Goal: Task Accomplishment & Management: Manage account settings

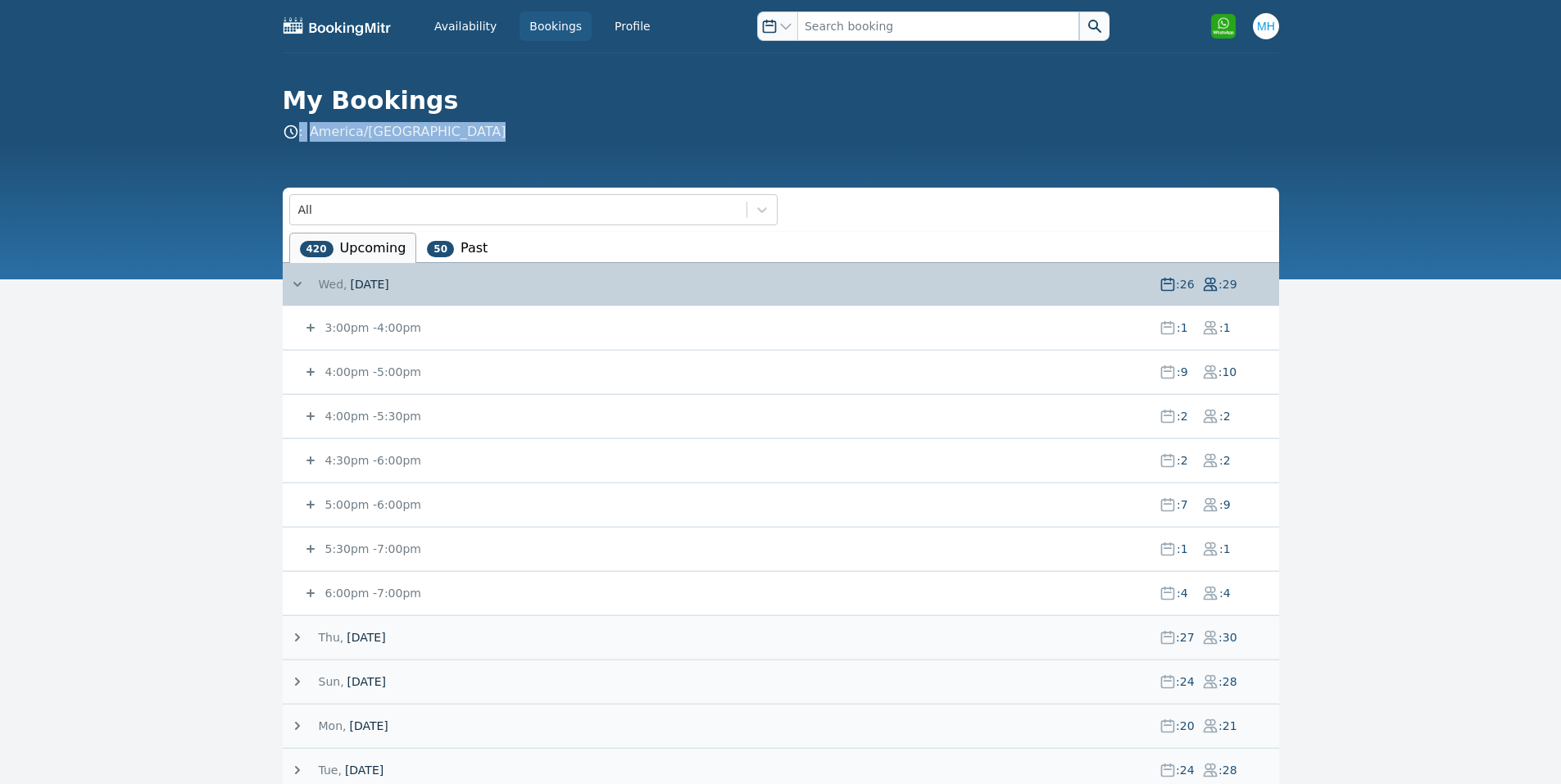
drag, startPoint x: 375, startPoint y: 504, endPoint x: 365, endPoint y: 497, distance: 12.2
click at [375, 505] on small "5:00pm - 6:00pm" at bounding box center [371, 505] width 99 height 13
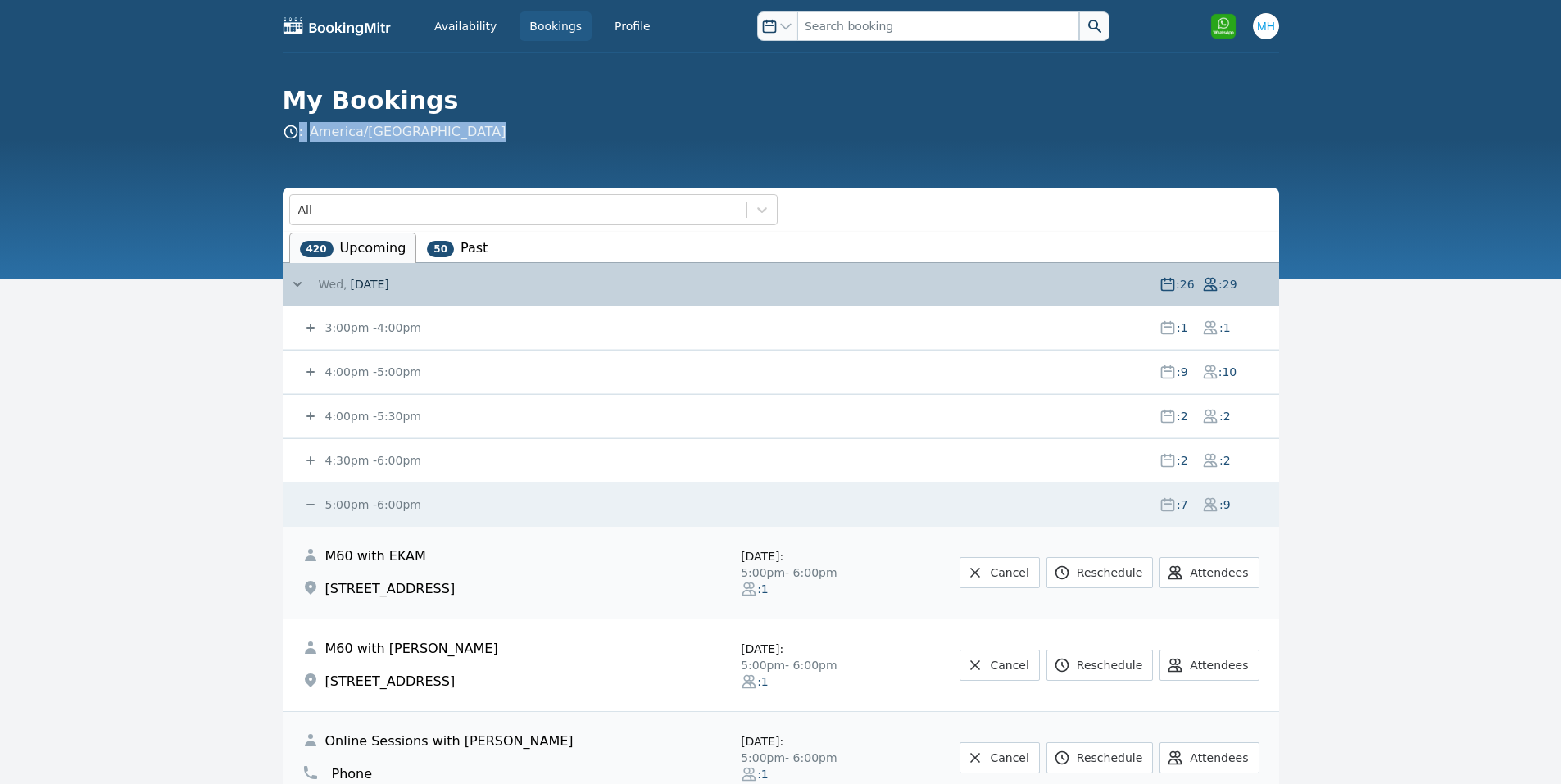
click at [336, 508] on small "5:00pm - 6:00pm" at bounding box center [371, 505] width 99 height 13
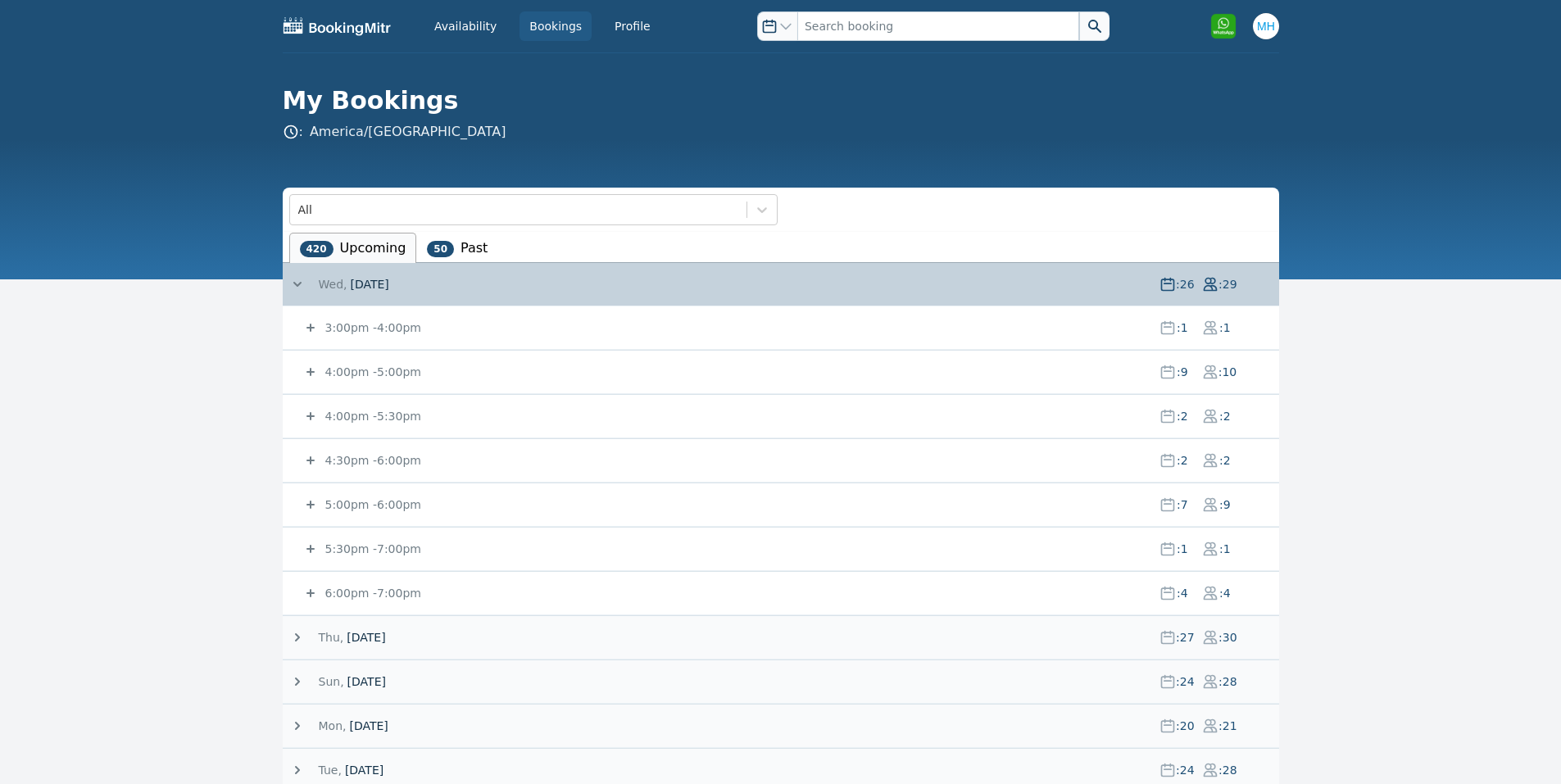
click at [355, 363] on div "4:00pm - 5:00pm : 9 : 10" at bounding box center [790, 371] width 977 height 42
click at [355, 371] on small "4:00pm - 5:00pm" at bounding box center [371, 372] width 99 height 13
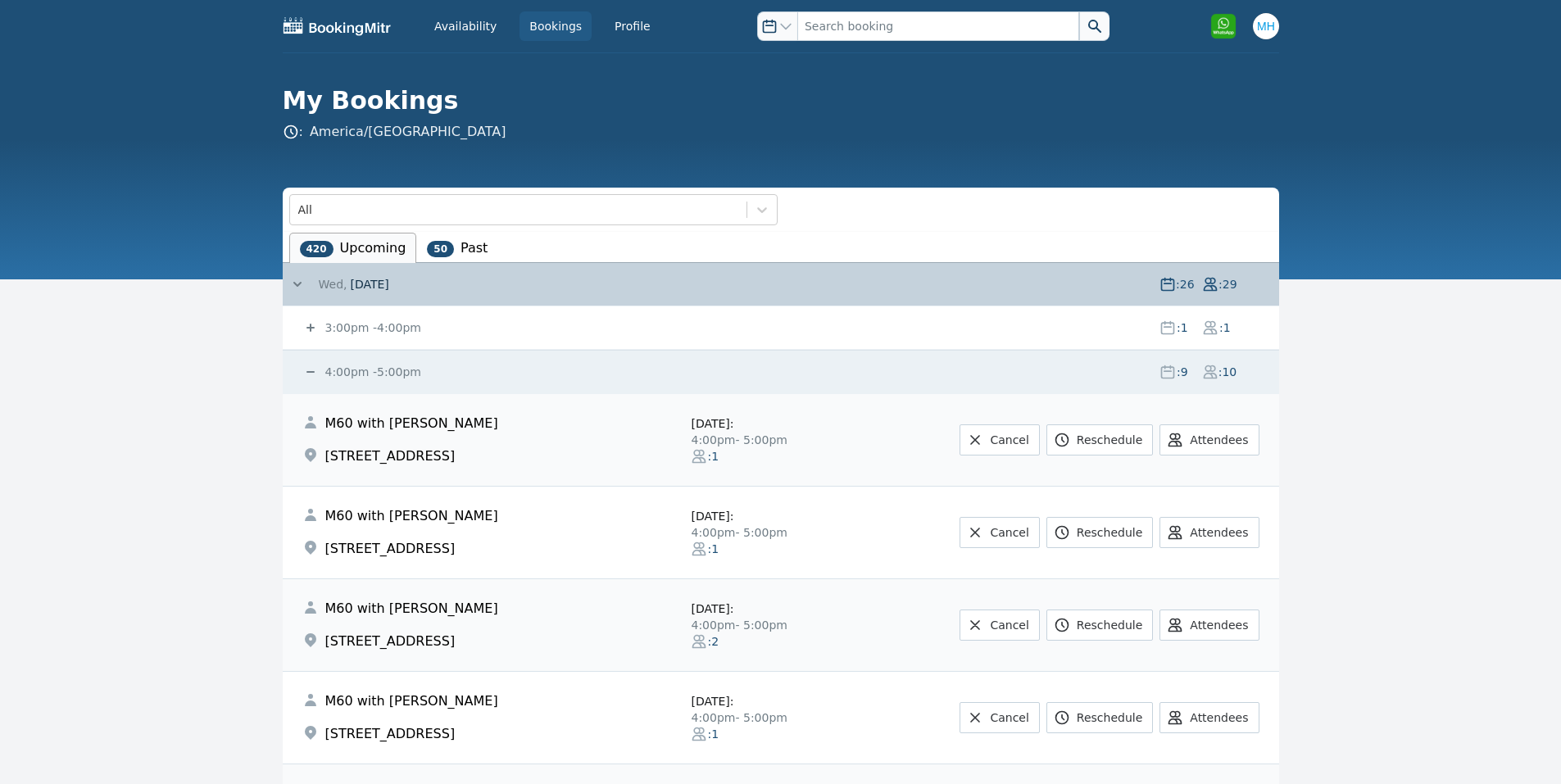
click at [350, 368] on small "4:00pm - 5:00pm" at bounding box center [371, 372] width 99 height 13
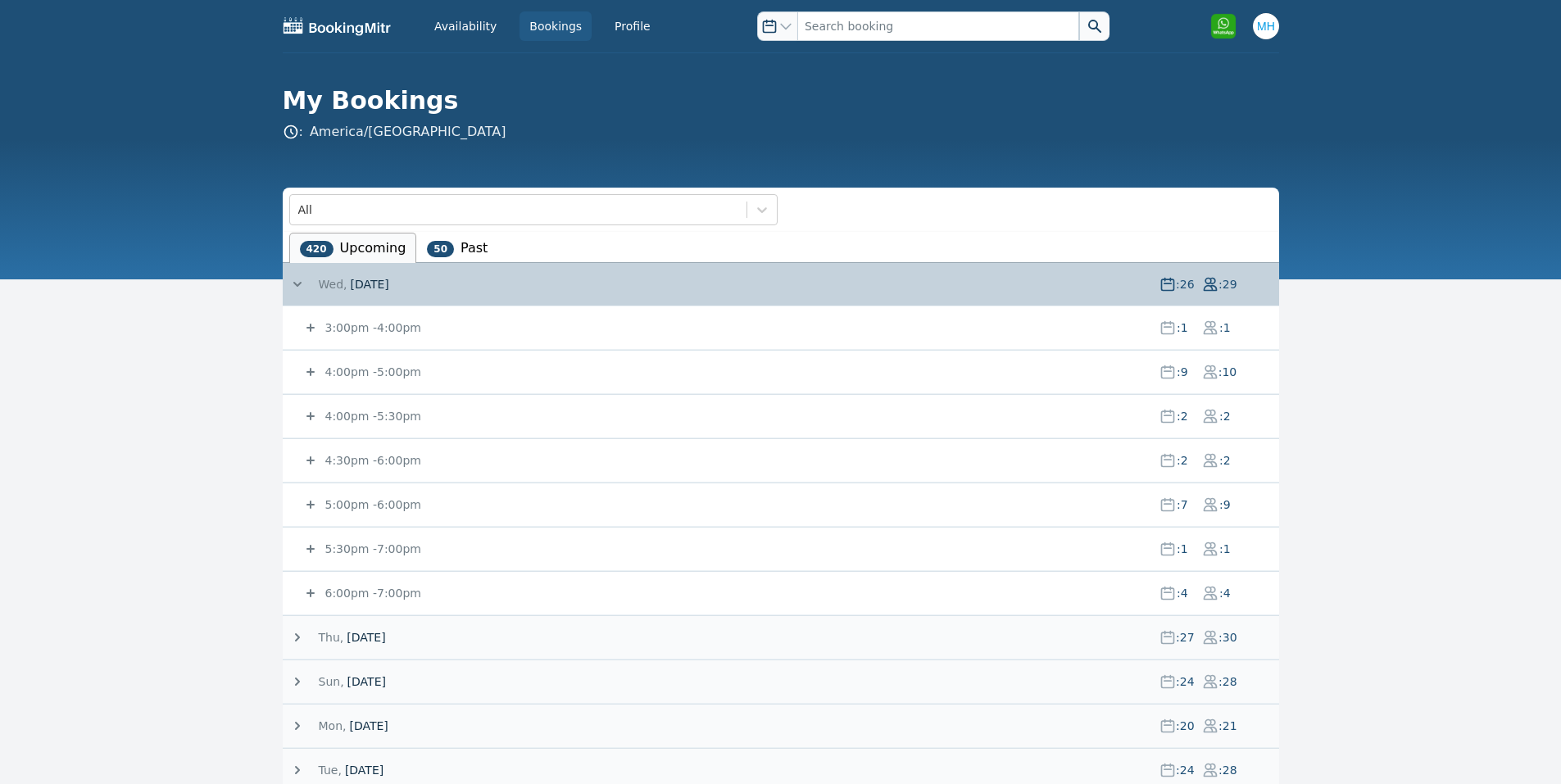
click at [364, 373] on small "4:00pm - 5:00pm" at bounding box center [371, 372] width 99 height 13
click at [379, 370] on small "4:00pm - 5:00pm" at bounding box center [371, 372] width 99 height 13
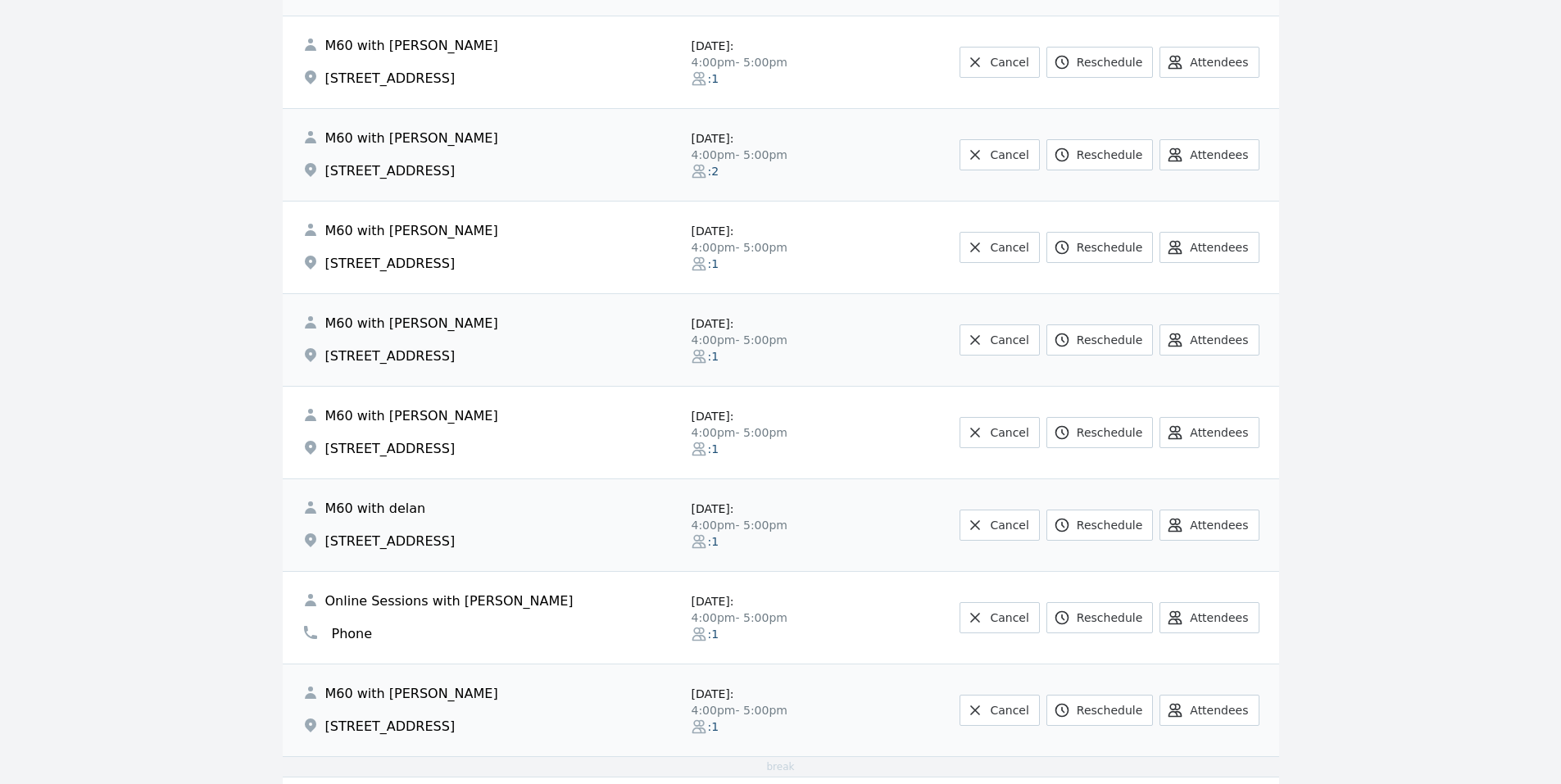
scroll to position [983, 0]
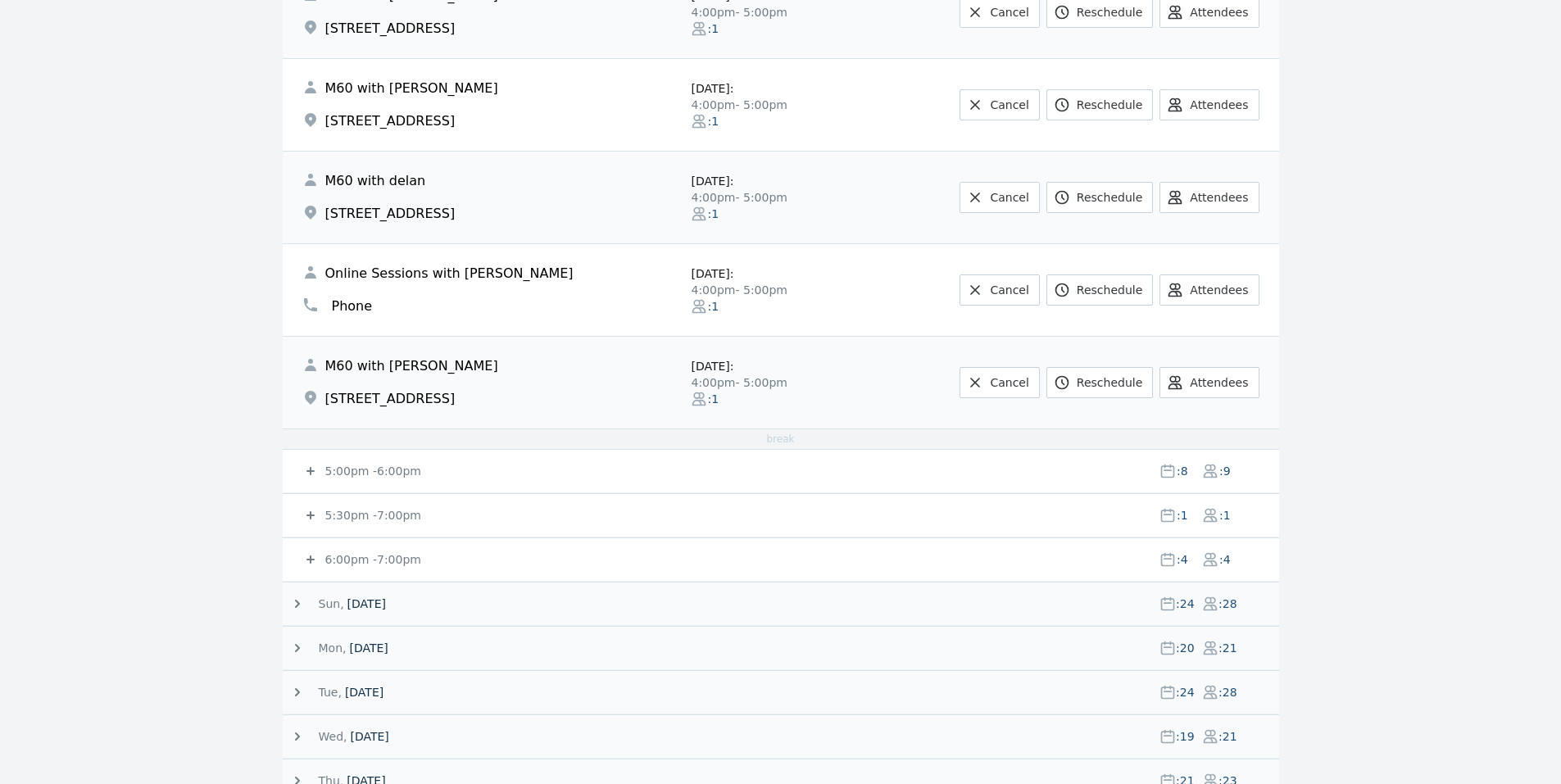
click at [366, 480] on div "5:00pm - 6:00pm : 8 : 9" at bounding box center [790, 470] width 977 height 42
click at [365, 478] on small "5:00pm - 6:00pm" at bounding box center [371, 471] width 99 height 13
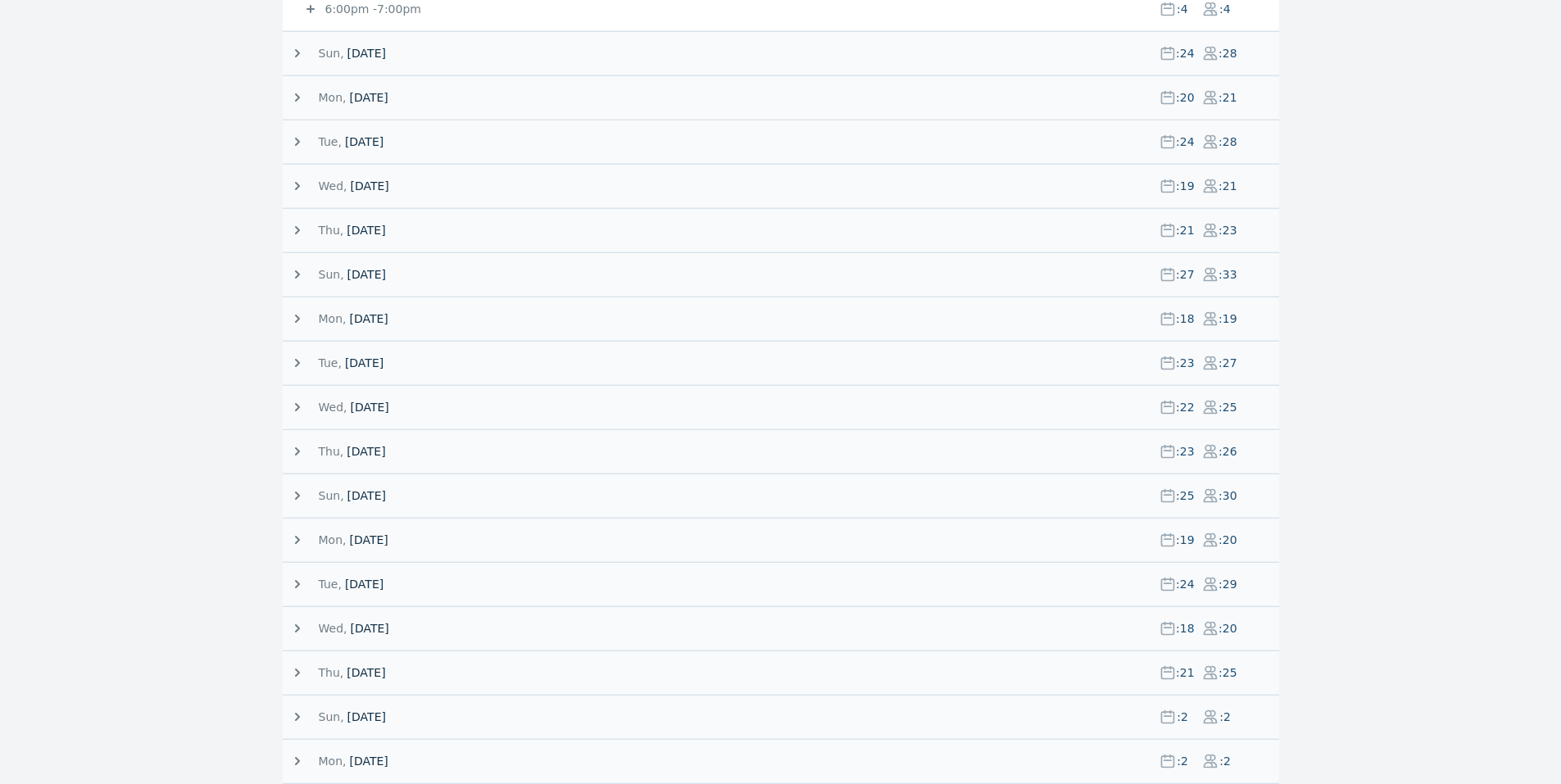
scroll to position [1967, 0]
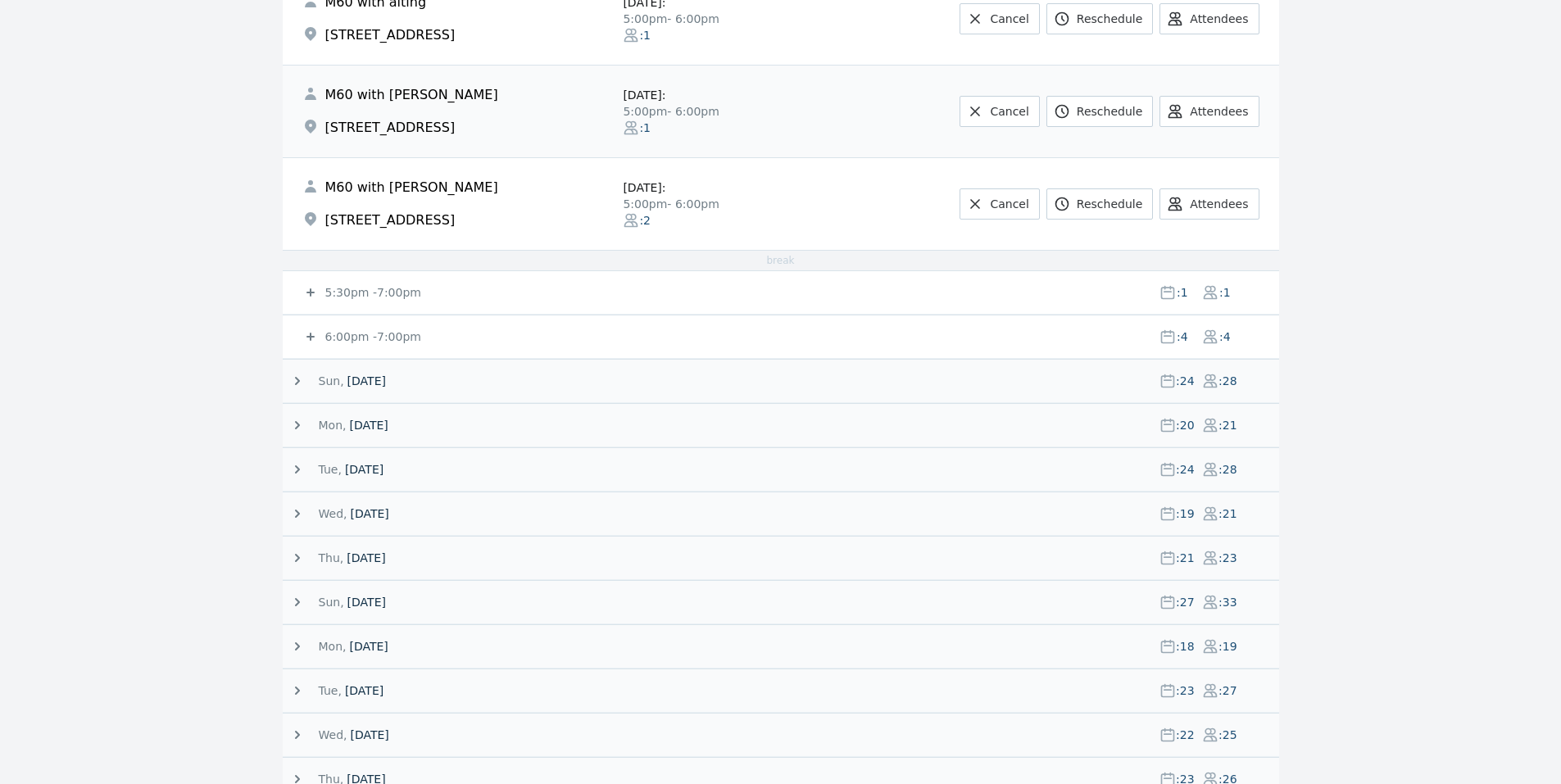
click at [361, 330] on small "6:00pm - 7:00pm" at bounding box center [371, 337] width 99 height 13
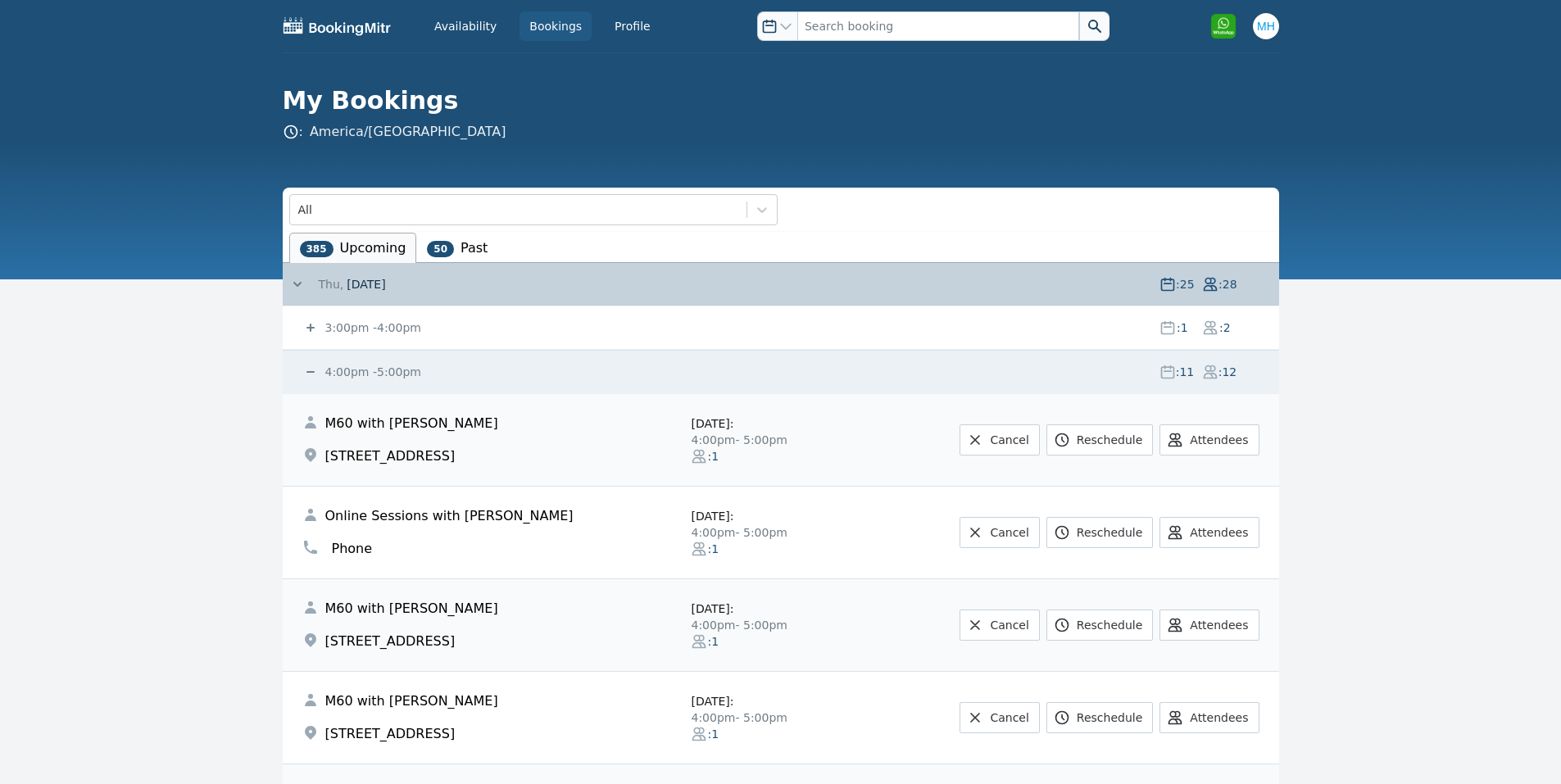
scroll to position [4, 0]
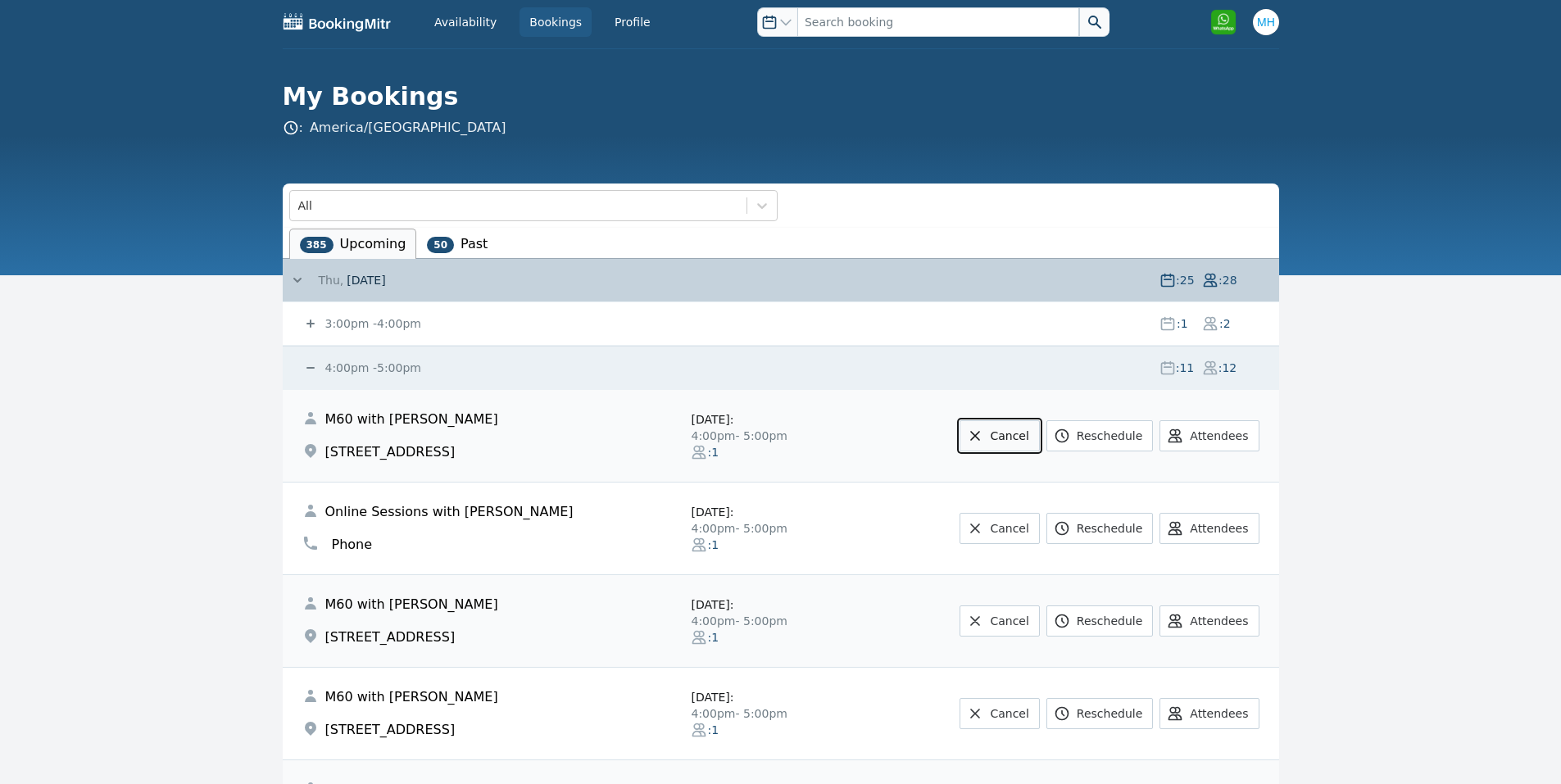
click at [1019, 439] on link "Cancel" at bounding box center [999, 435] width 79 height 31
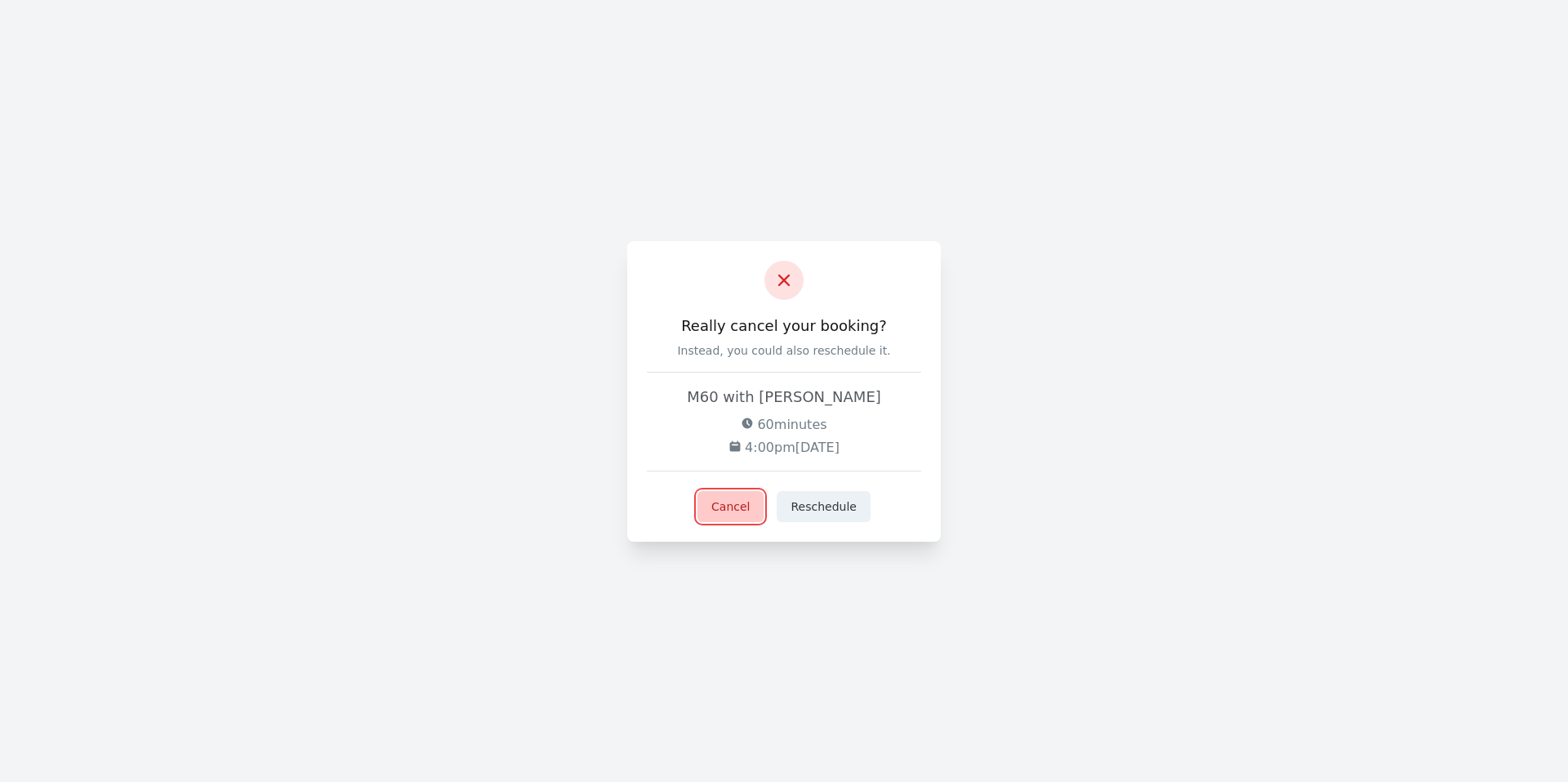
click at [716, 502] on button "Cancel" at bounding box center [731, 506] width 66 height 31
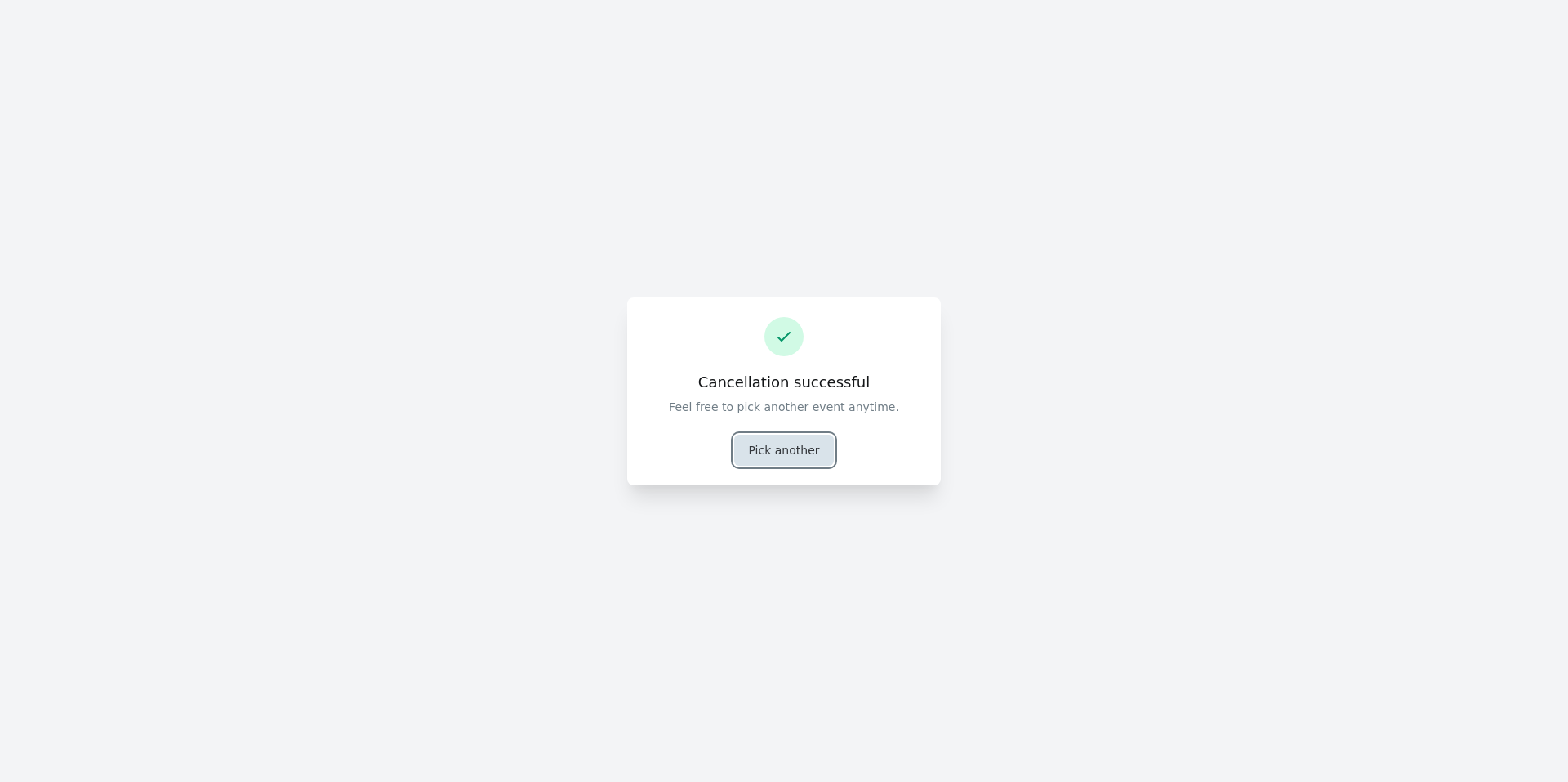
click at [799, 463] on button "Pick another" at bounding box center [783, 450] width 99 height 31
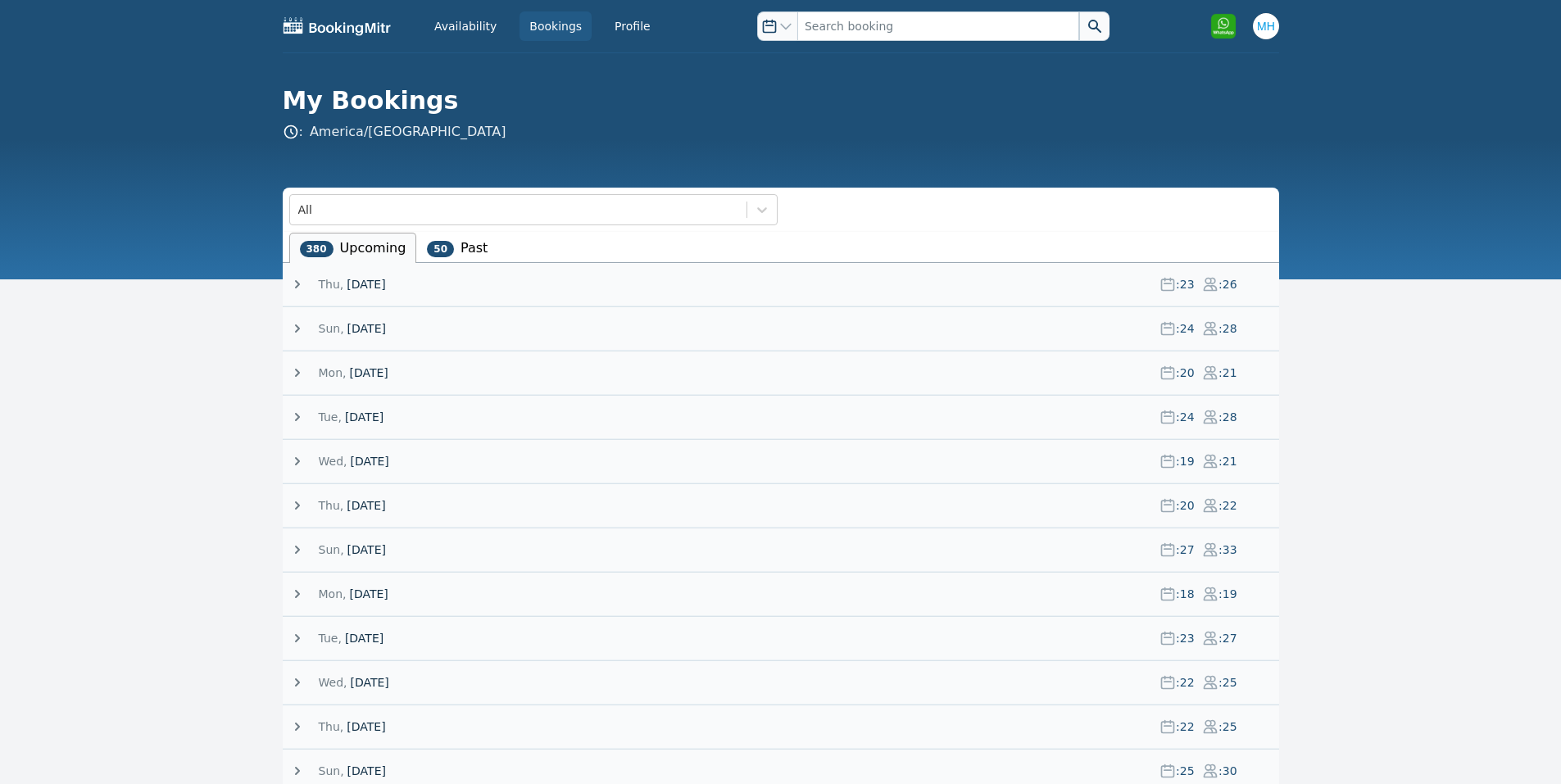
click at [371, 285] on span "[DATE]" at bounding box center [365, 285] width 38 height 17
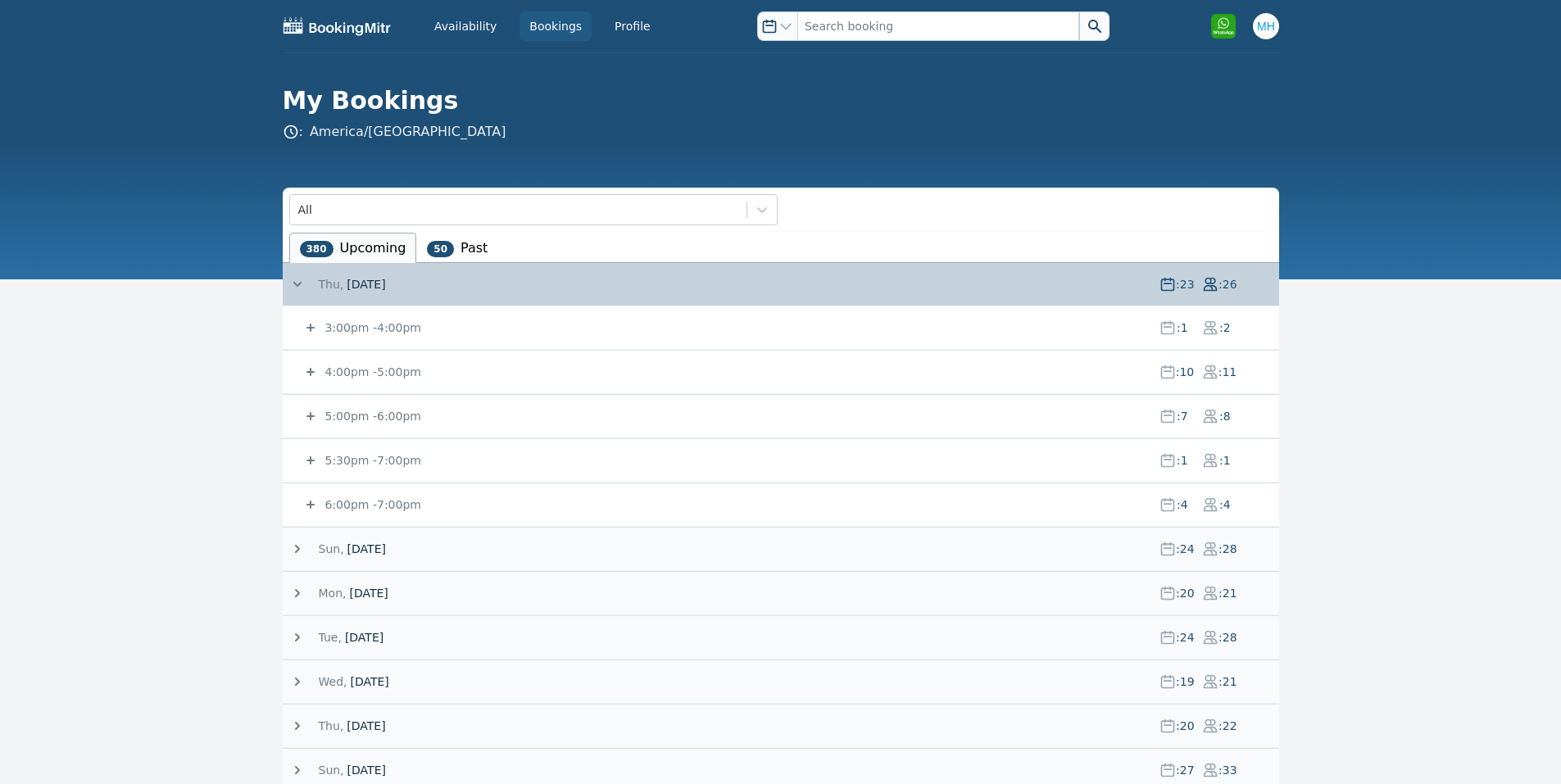
click at [384, 409] on small "5:00pm - 6:00pm" at bounding box center [371, 416] width 99 height 13
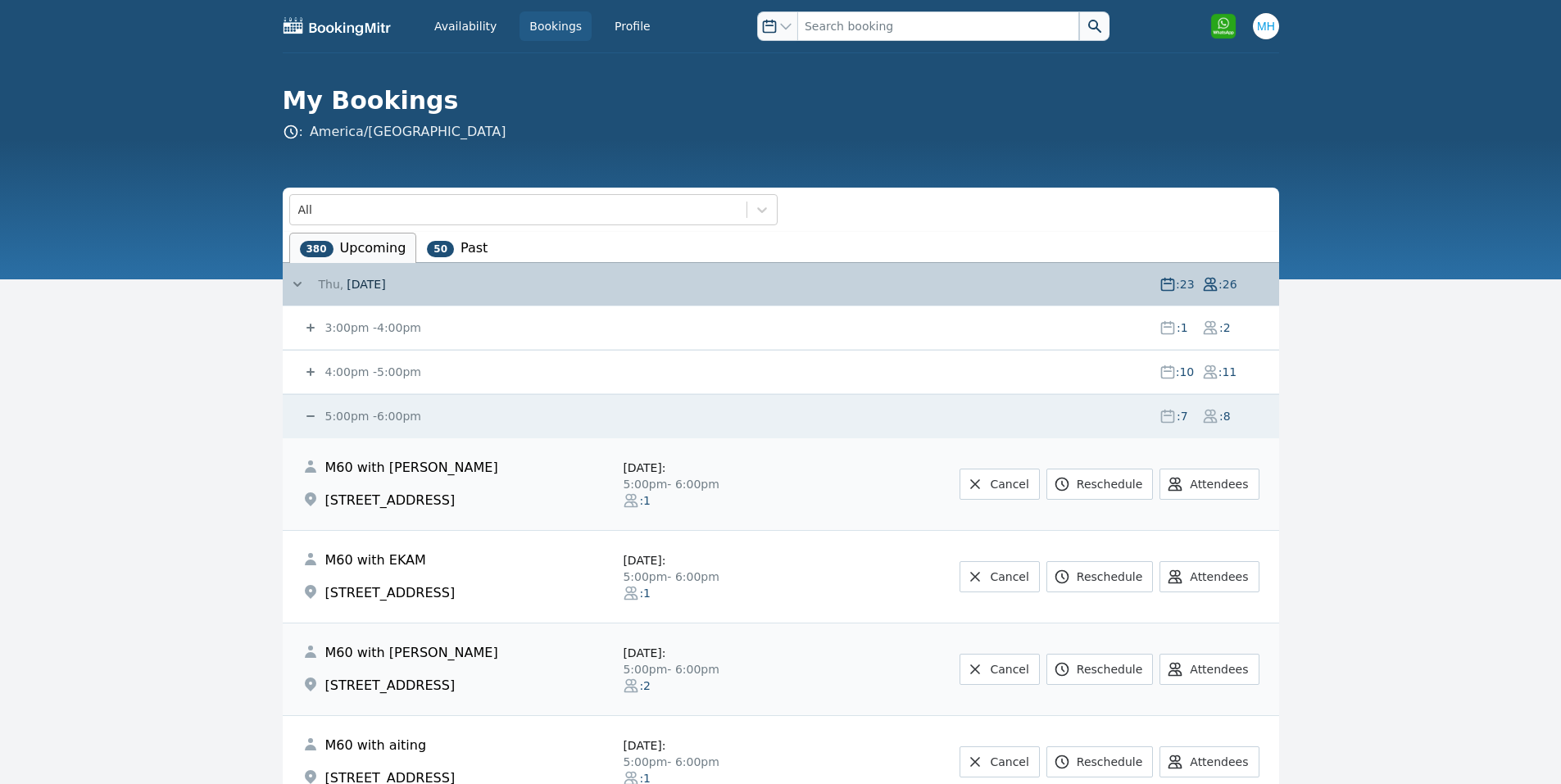
click at [400, 413] on small "5:00pm - 6:00pm" at bounding box center [371, 416] width 99 height 13
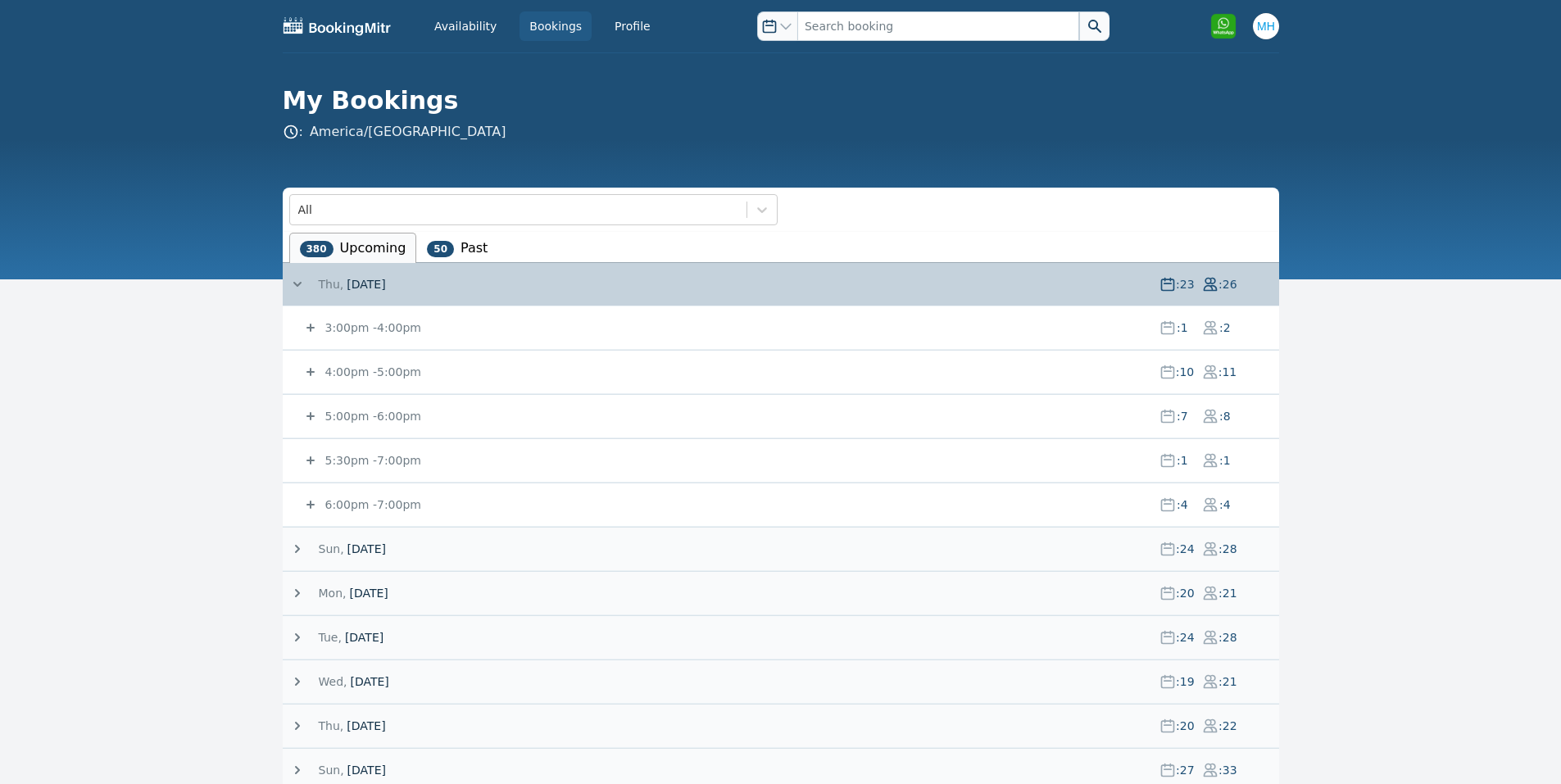
click at [380, 503] on small "6:00pm - 7:00pm" at bounding box center [371, 505] width 99 height 13
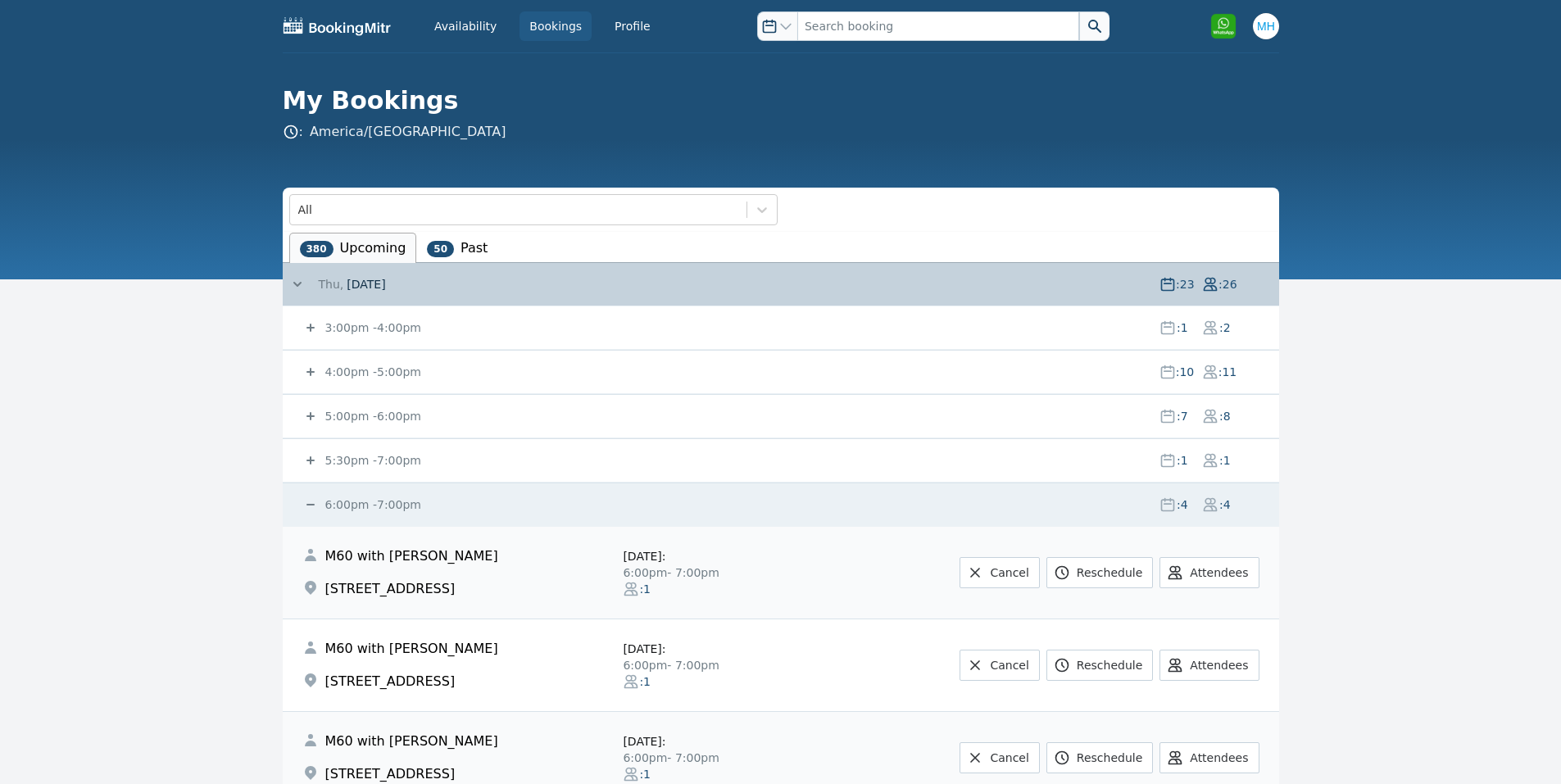
scroll to position [328, 0]
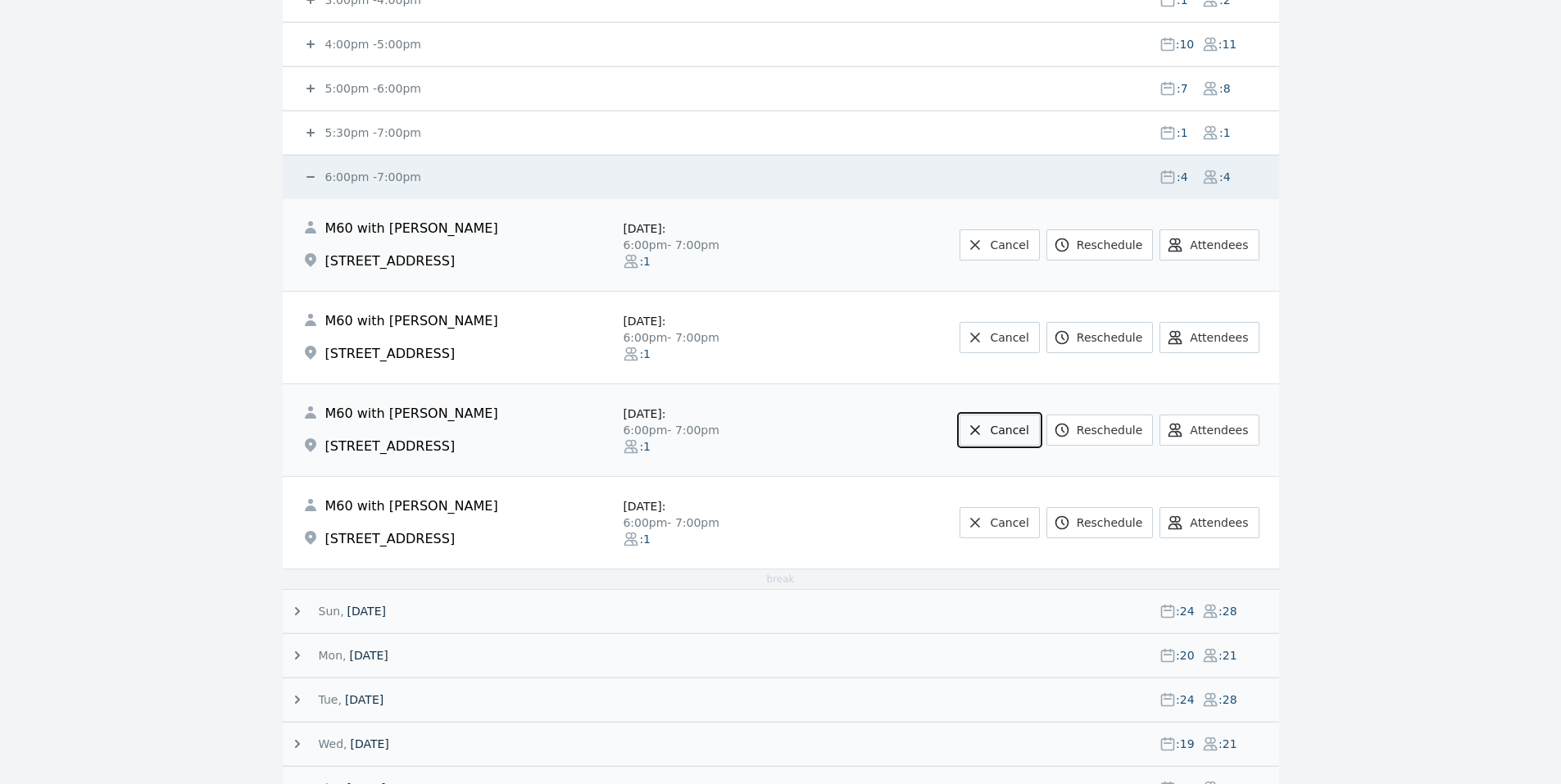
click at [1017, 437] on link "Cancel" at bounding box center [999, 429] width 79 height 31
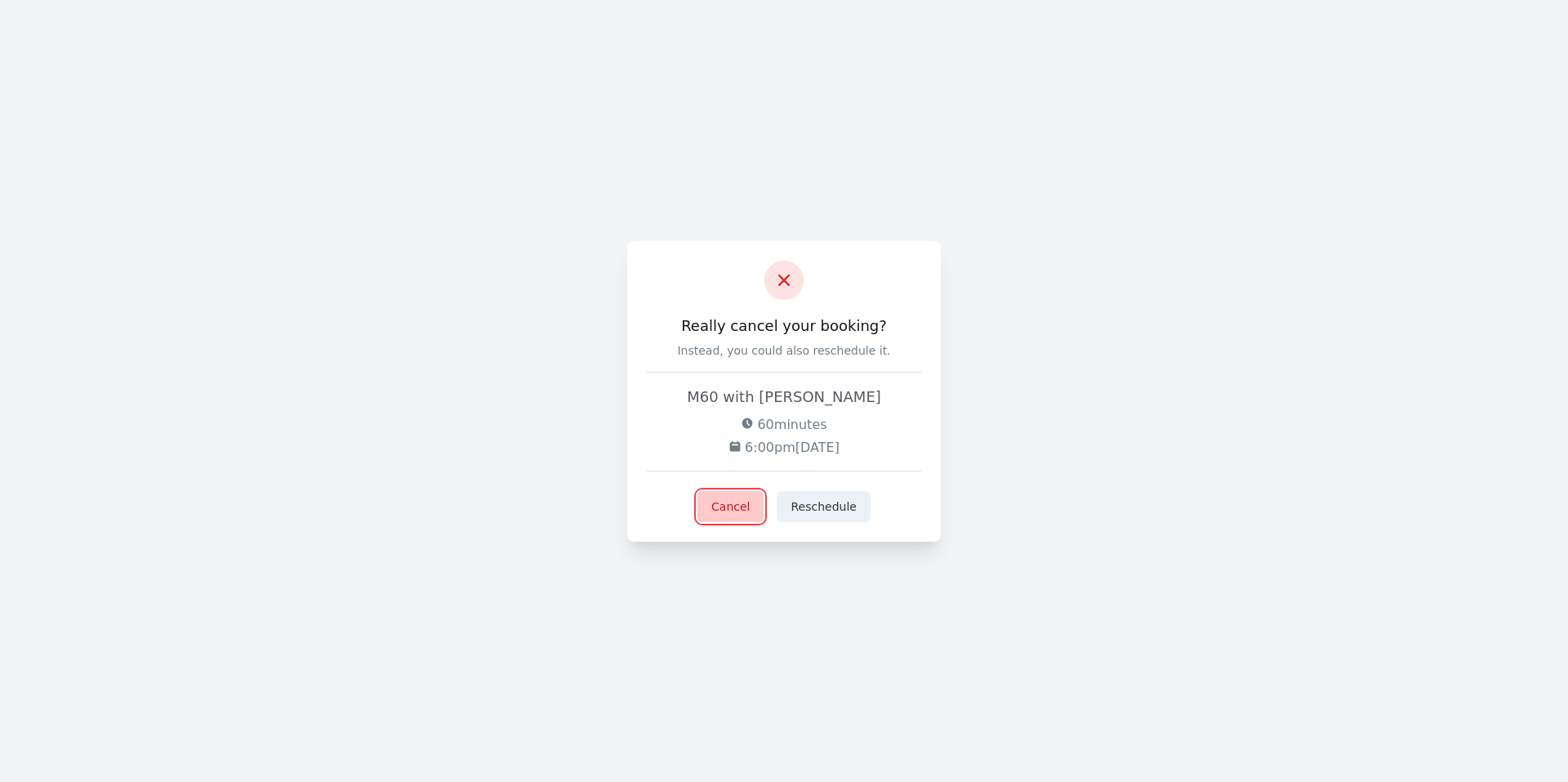
click at [738, 507] on button "Cancel" at bounding box center [731, 506] width 66 height 31
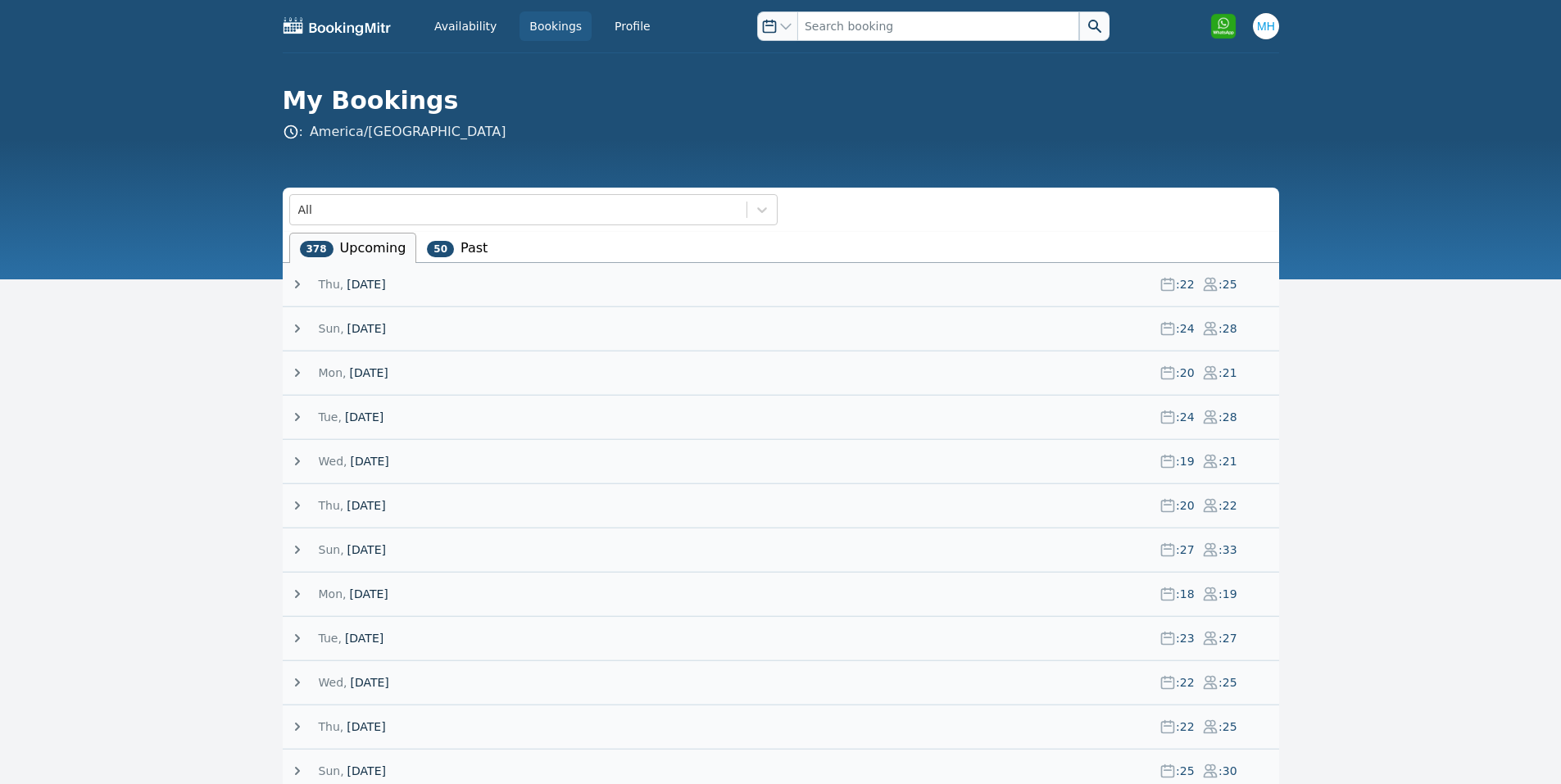
click at [355, 280] on span "[DATE]" at bounding box center [365, 285] width 38 height 17
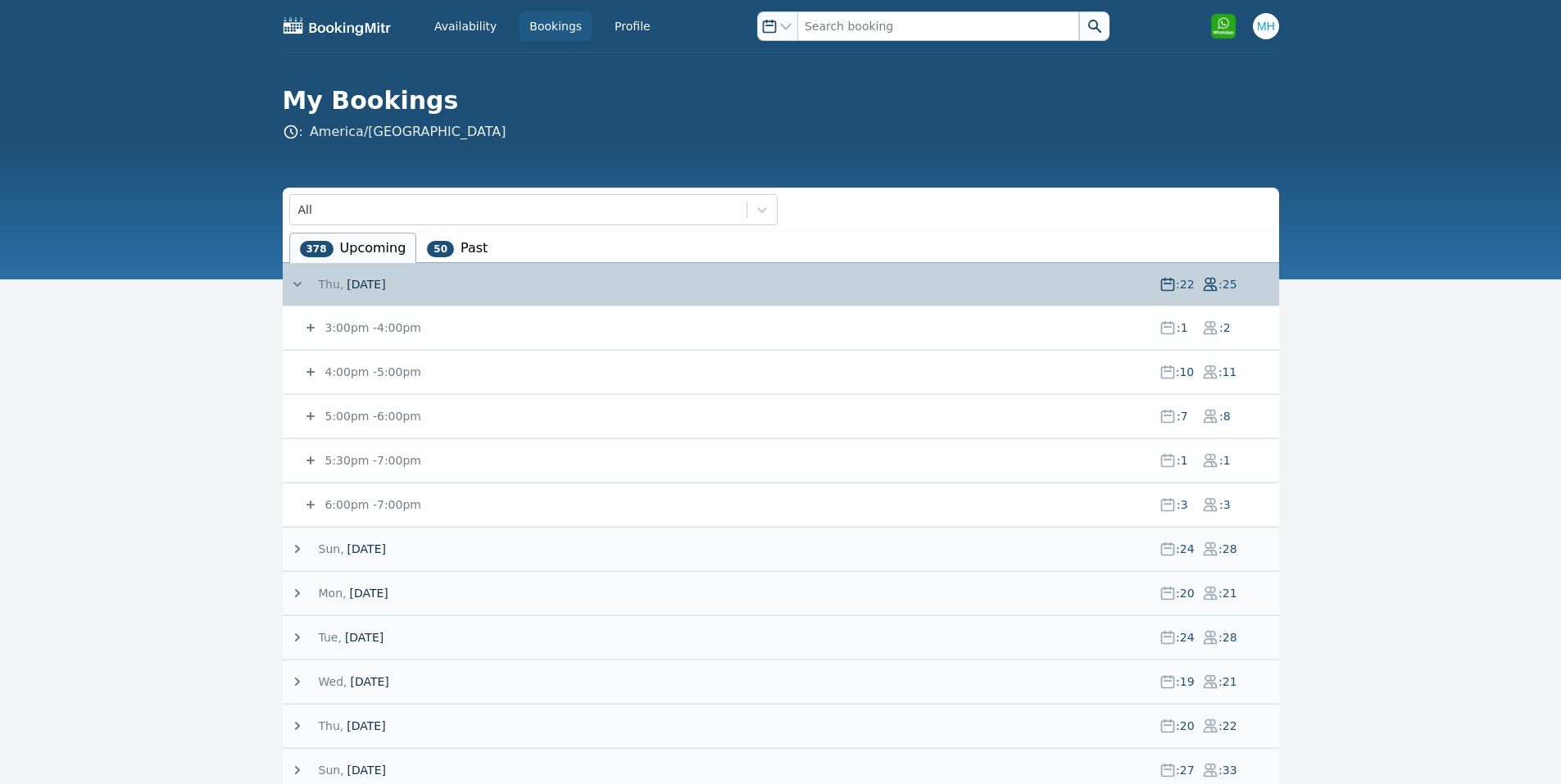
click at [371, 373] on small "4:00pm - 5:00pm" at bounding box center [371, 372] width 99 height 13
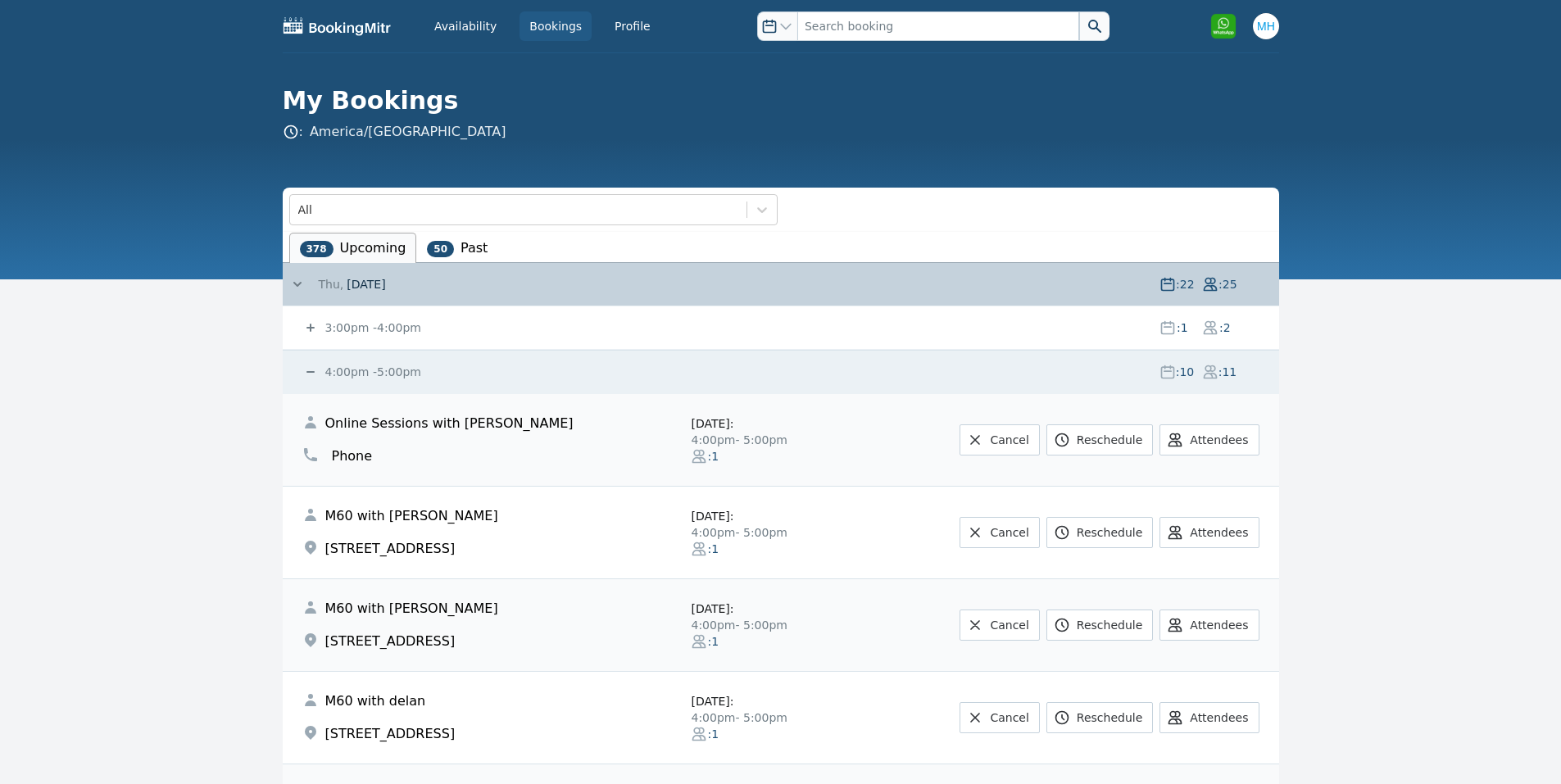
click at [371, 373] on small "4:00pm - 5:00pm" at bounding box center [371, 372] width 99 height 13
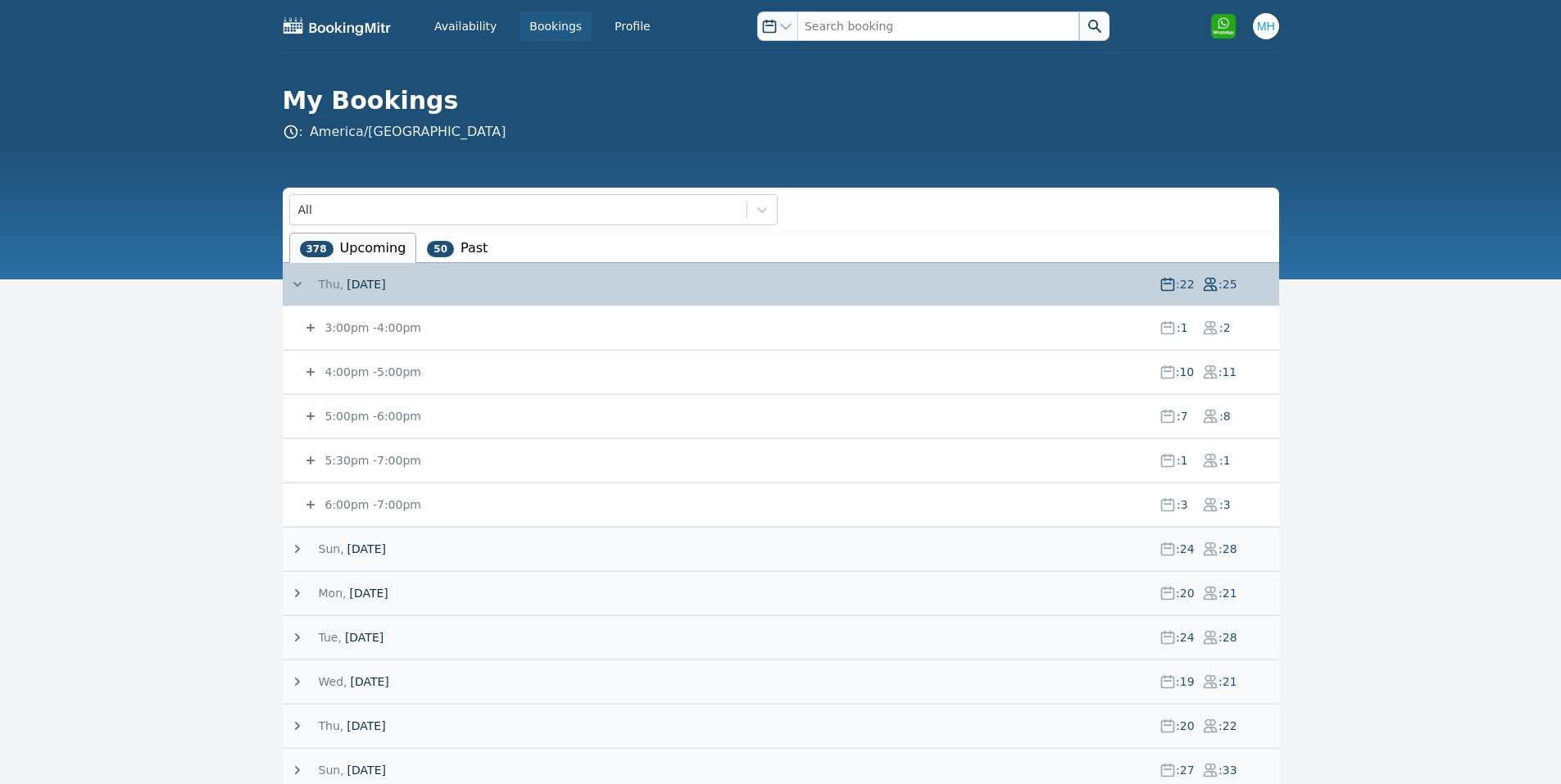
click at [355, 369] on small "4:00pm - 5:00pm" at bounding box center [371, 372] width 99 height 13
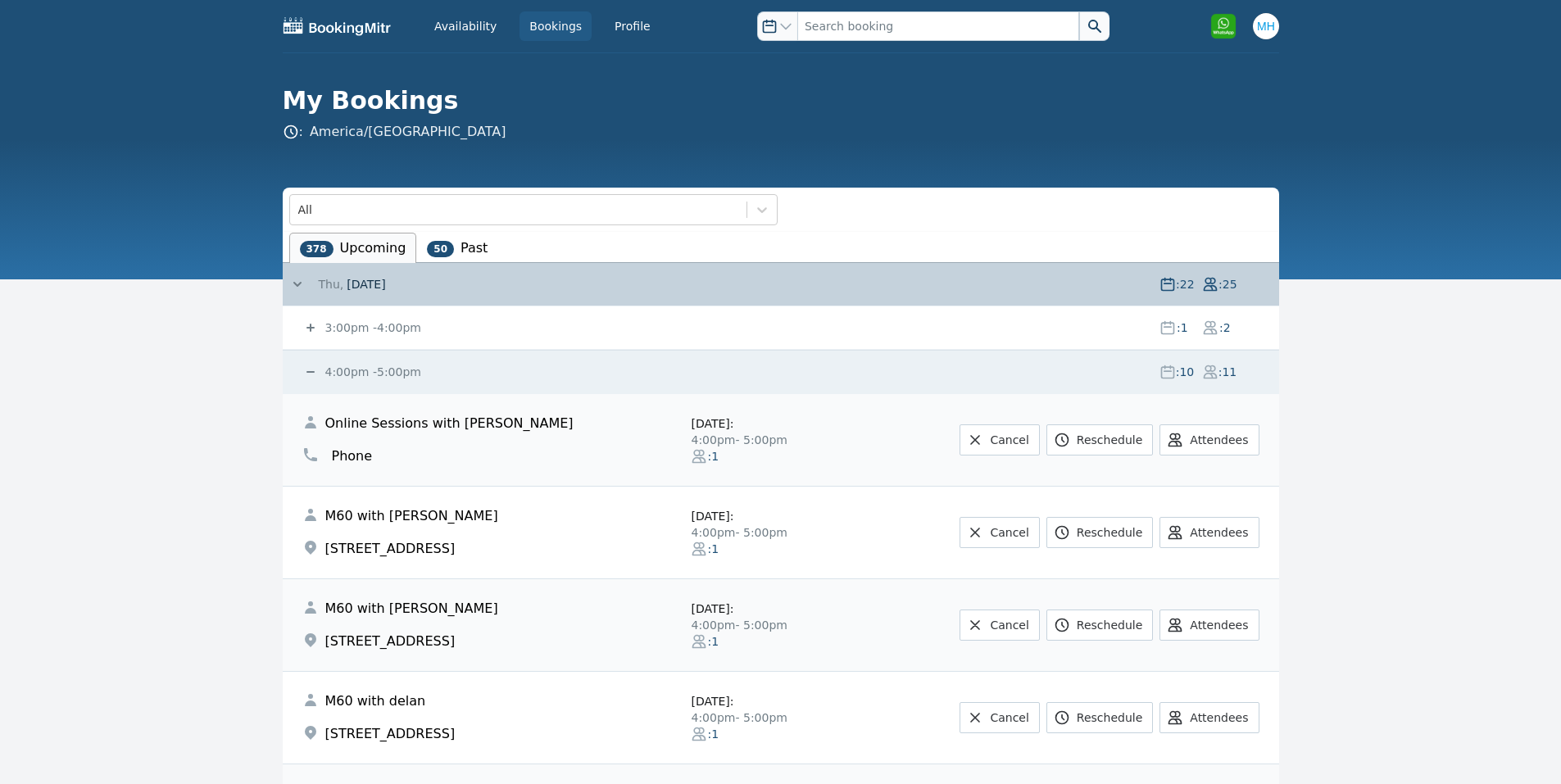
click at [377, 361] on div "4:00pm - 5:00pm : 10 : 11" at bounding box center [790, 371] width 977 height 42
click at [364, 376] on small "4:00pm - 5:00pm" at bounding box center [371, 372] width 99 height 13
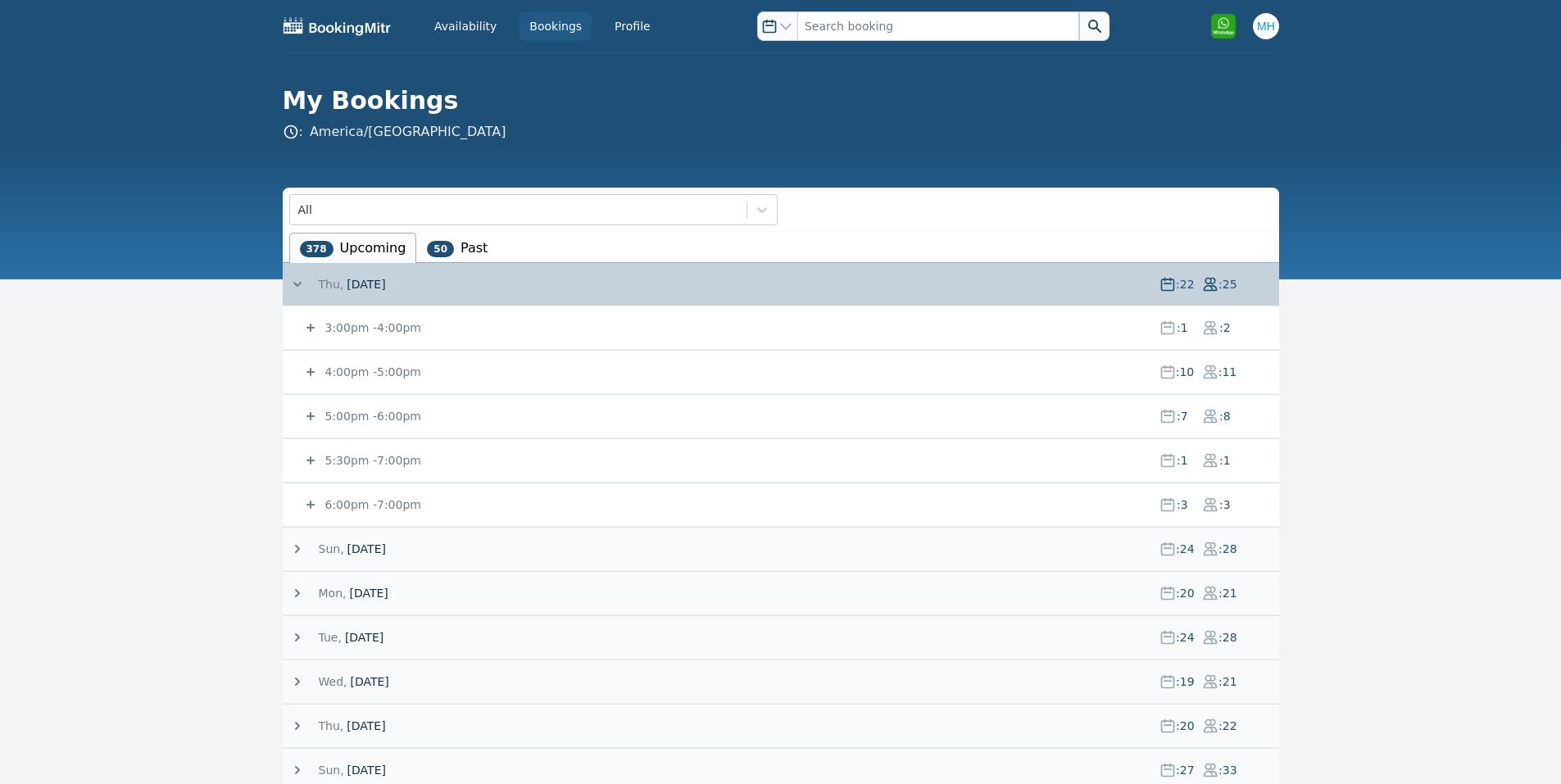
click at [366, 370] on small "4:00pm - 5:00pm" at bounding box center [371, 372] width 99 height 13
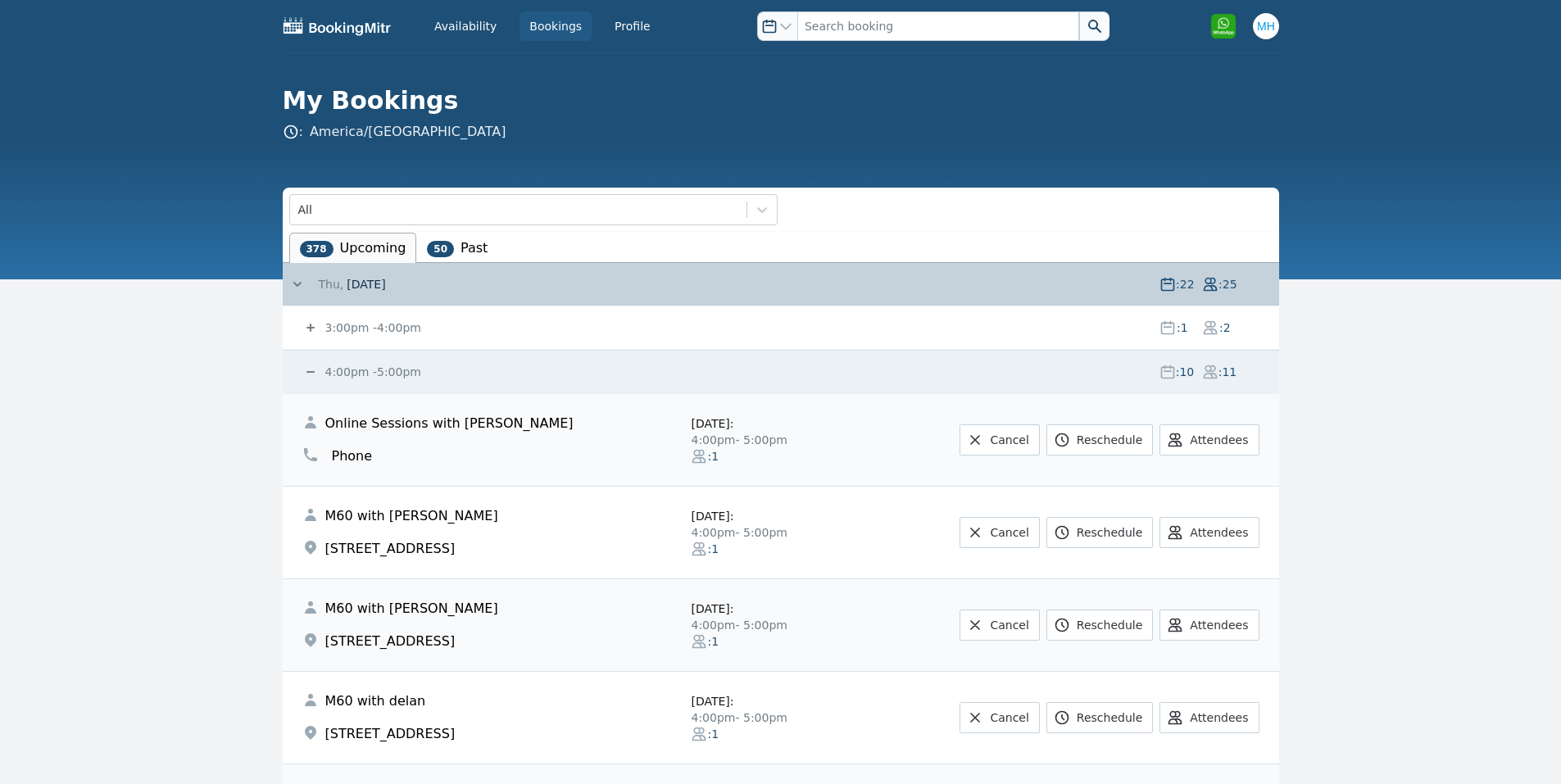
click at [356, 378] on small "4:00pm - 5:00pm" at bounding box center [371, 372] width 99 height 13
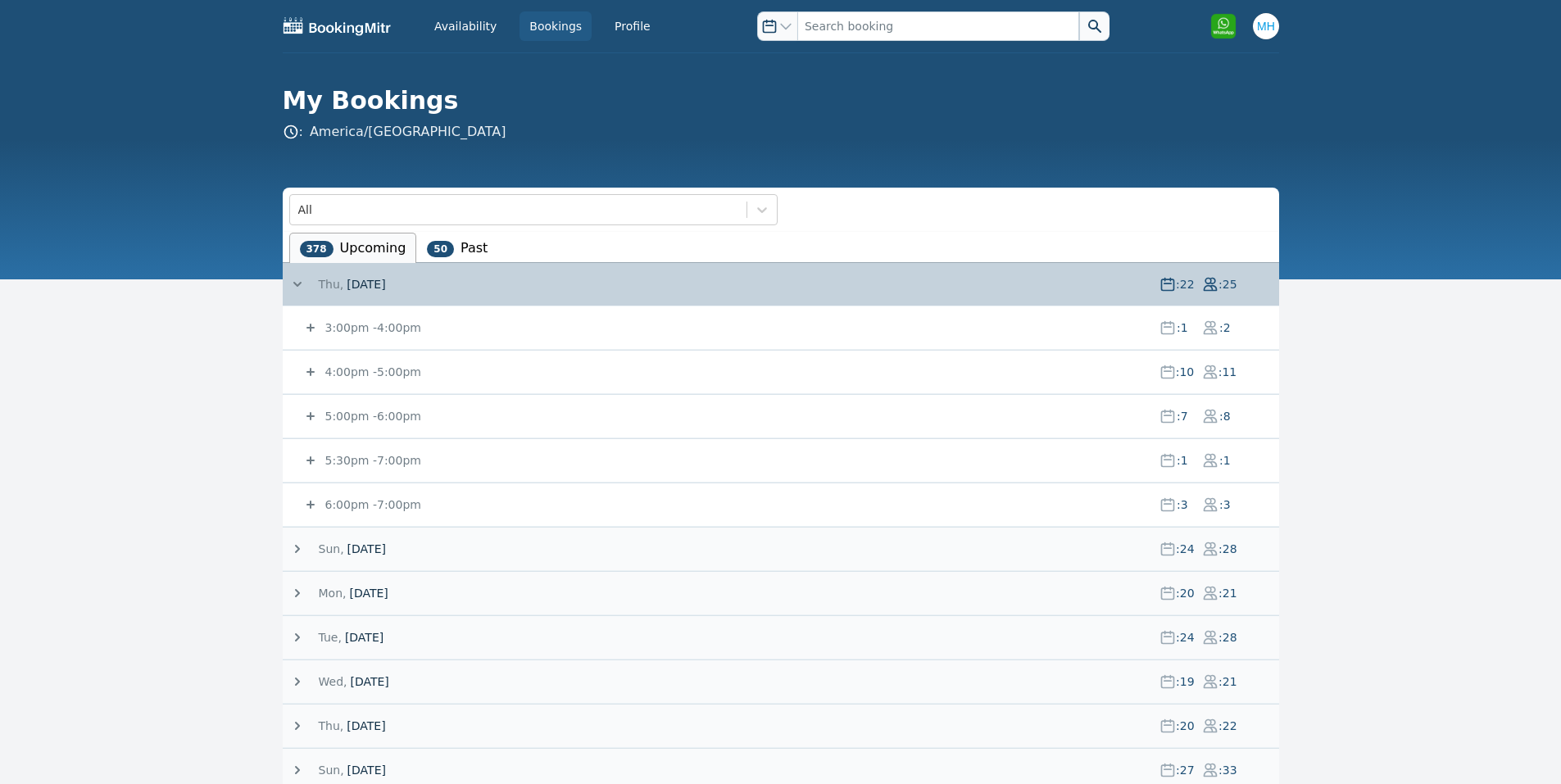
click at [341, 315] on div "3:00pm - 4:00pm : 1 : 2" at bounding box center [790, 327] width 977 height 42
click at [345, 321] on small "3:00pm - 4:00pm" at bounding box center [371, 328] width 99 height 13
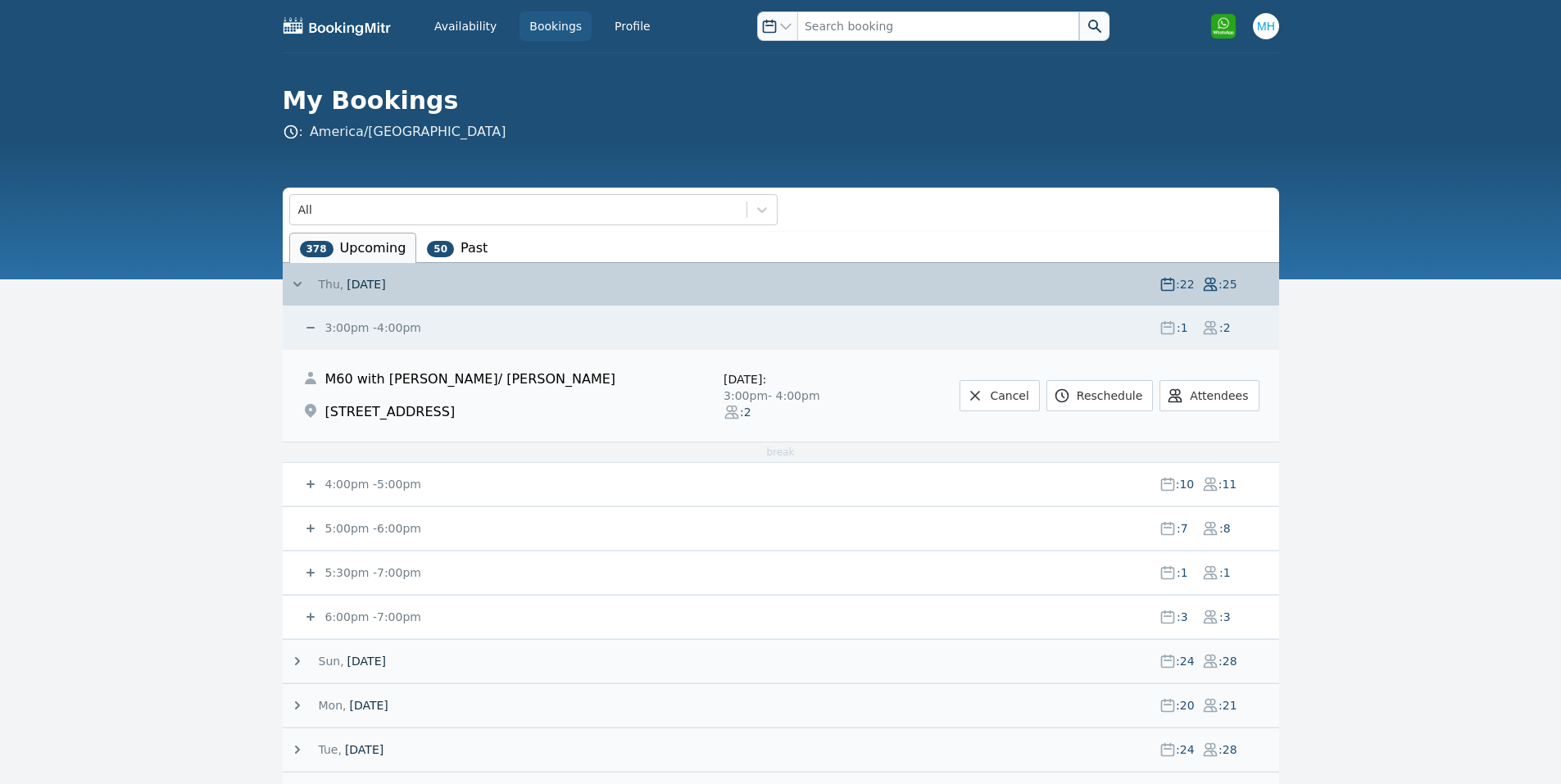
click at [345, 321] on small "3:00pm - 4:00pm" at bounding box center [371, 328] width 99 height 13
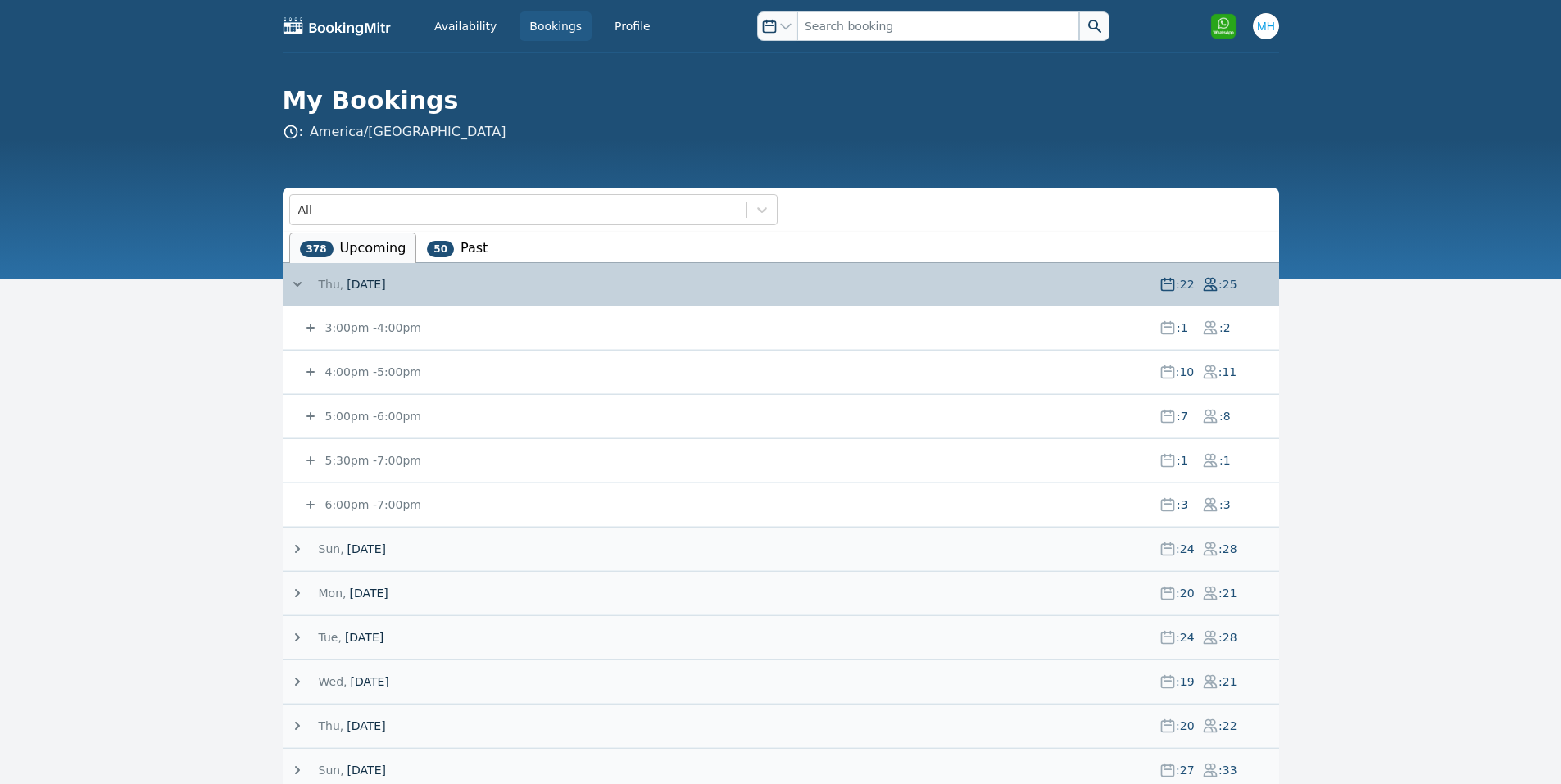
click at [388, 377] on small "4:00pm - 5:00pm" at bounding box center [371, 372] width 99 height 13
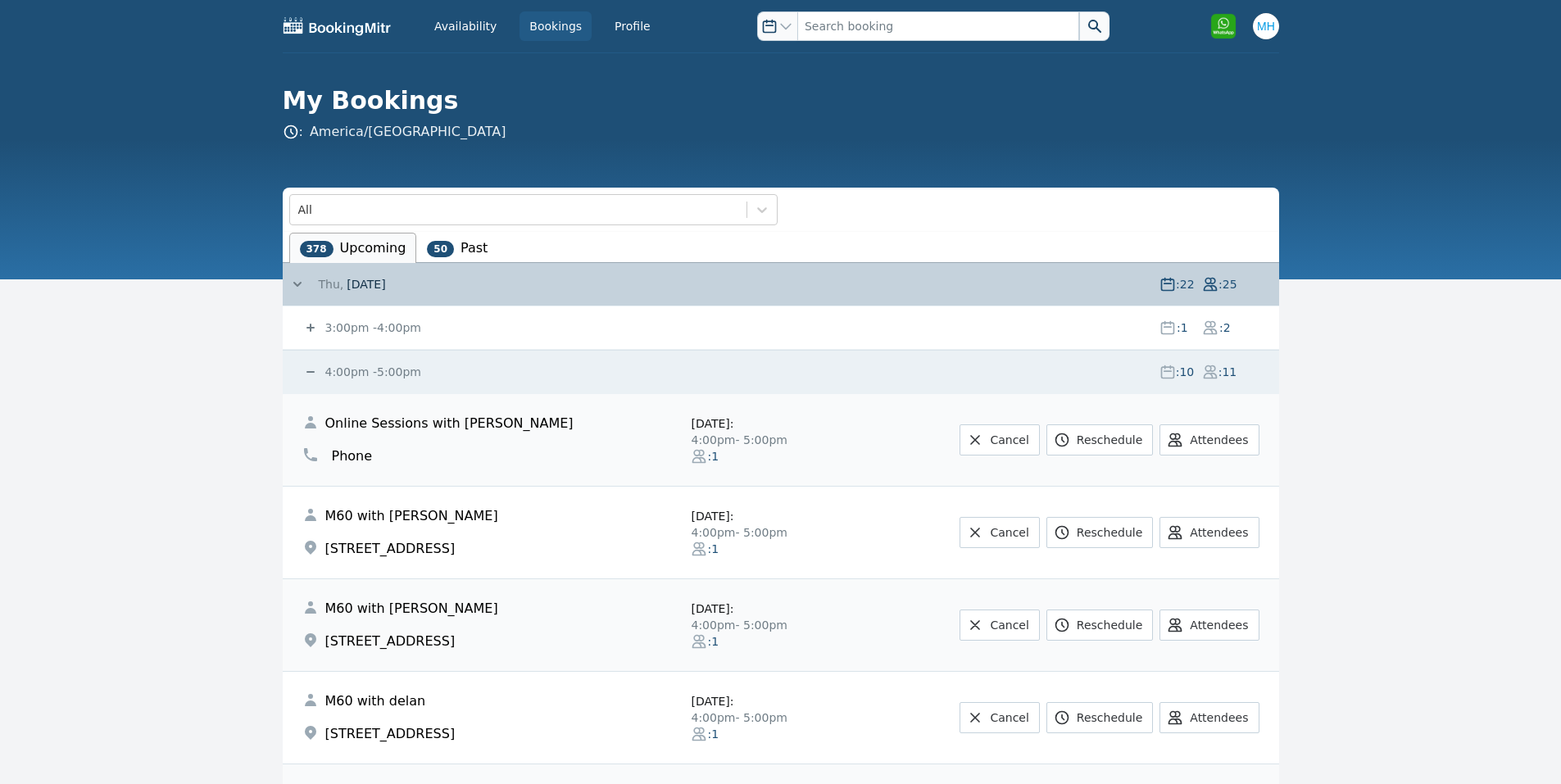
click at [388, 377] on small "4:00pm - 5:00pm" at bounding box center [371, 372] width 99 height 13
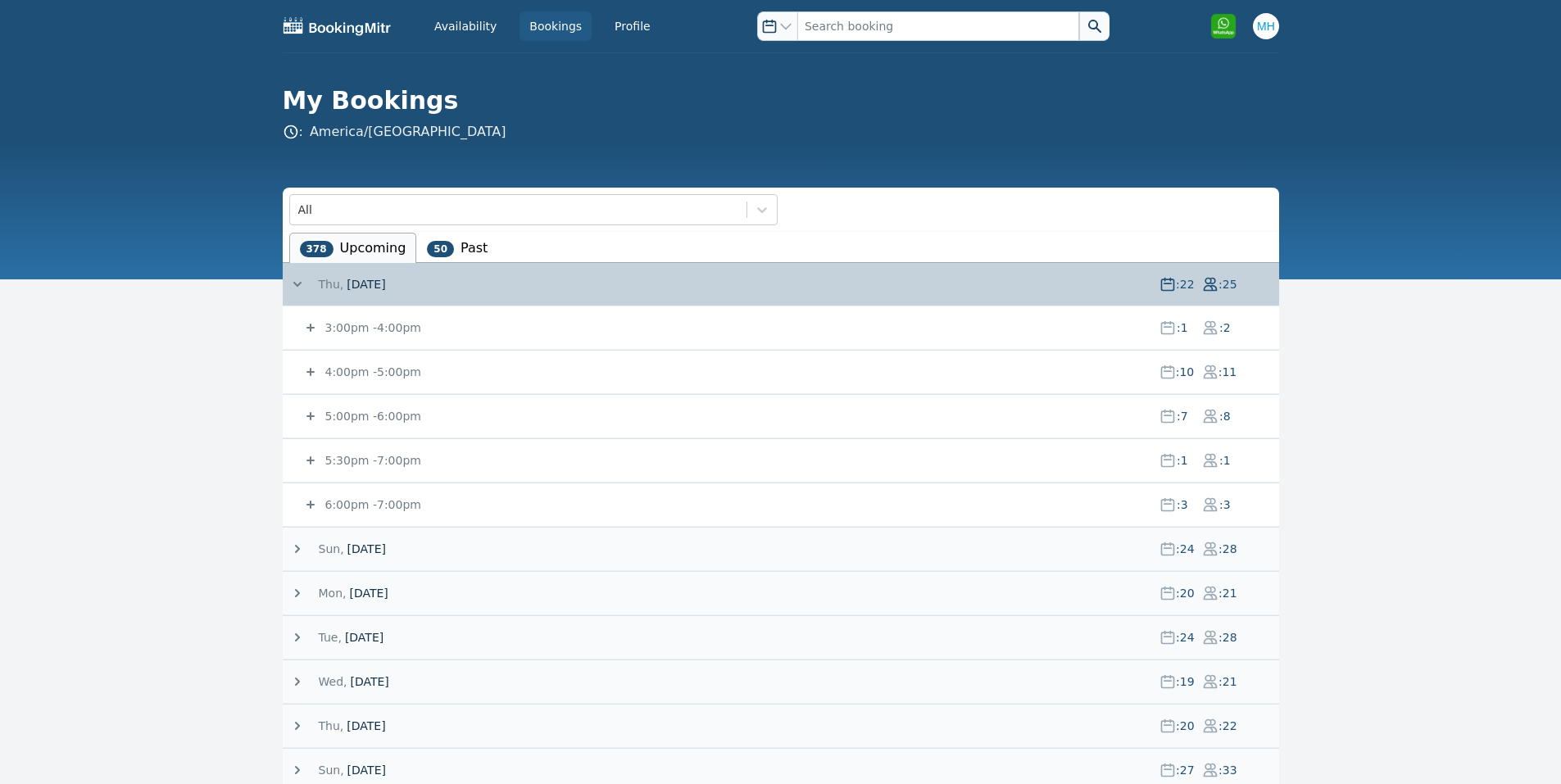
click at [389, 330] on small "3:00pm - 4:00pm" at bounding box center [371, 328] width 99 height 13
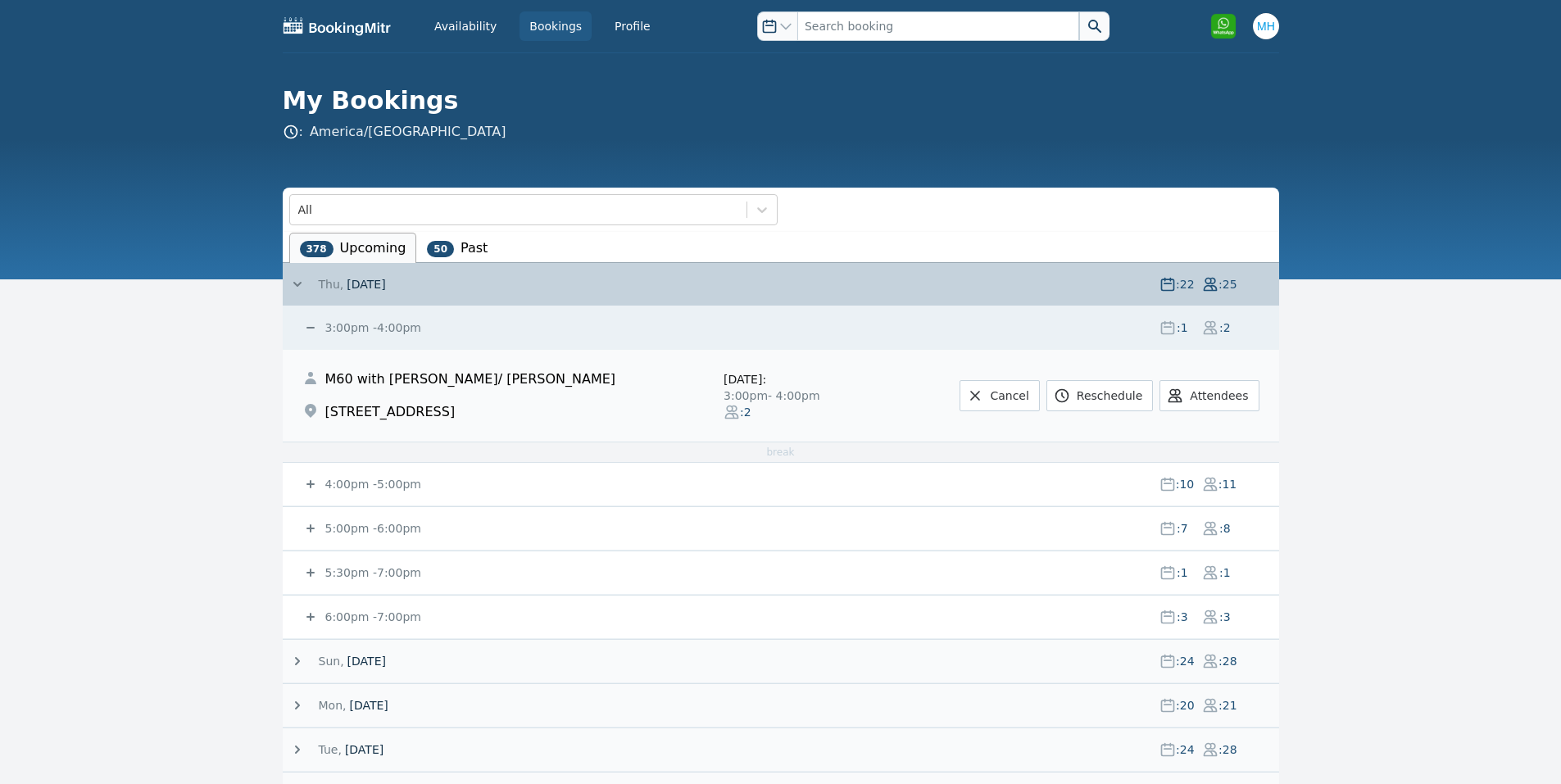
click at [389, 330] on small "3:00pm - 4:00pm" at bounding box center [371, 328] width 99 height 13
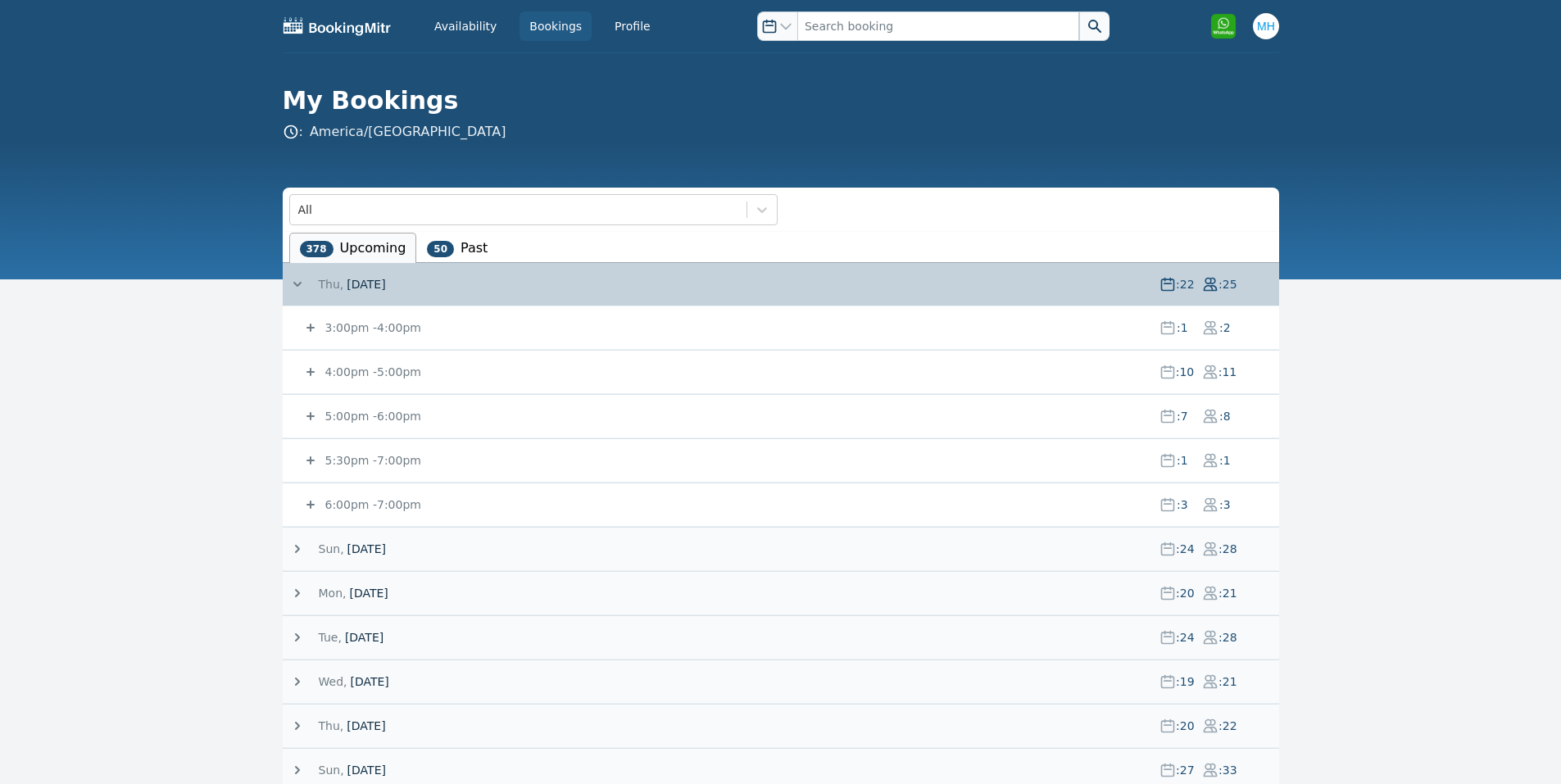
click at [373, 375] on small "4:00pm - 5:00pm" at bounding box center [371, 372] width 99 height 13
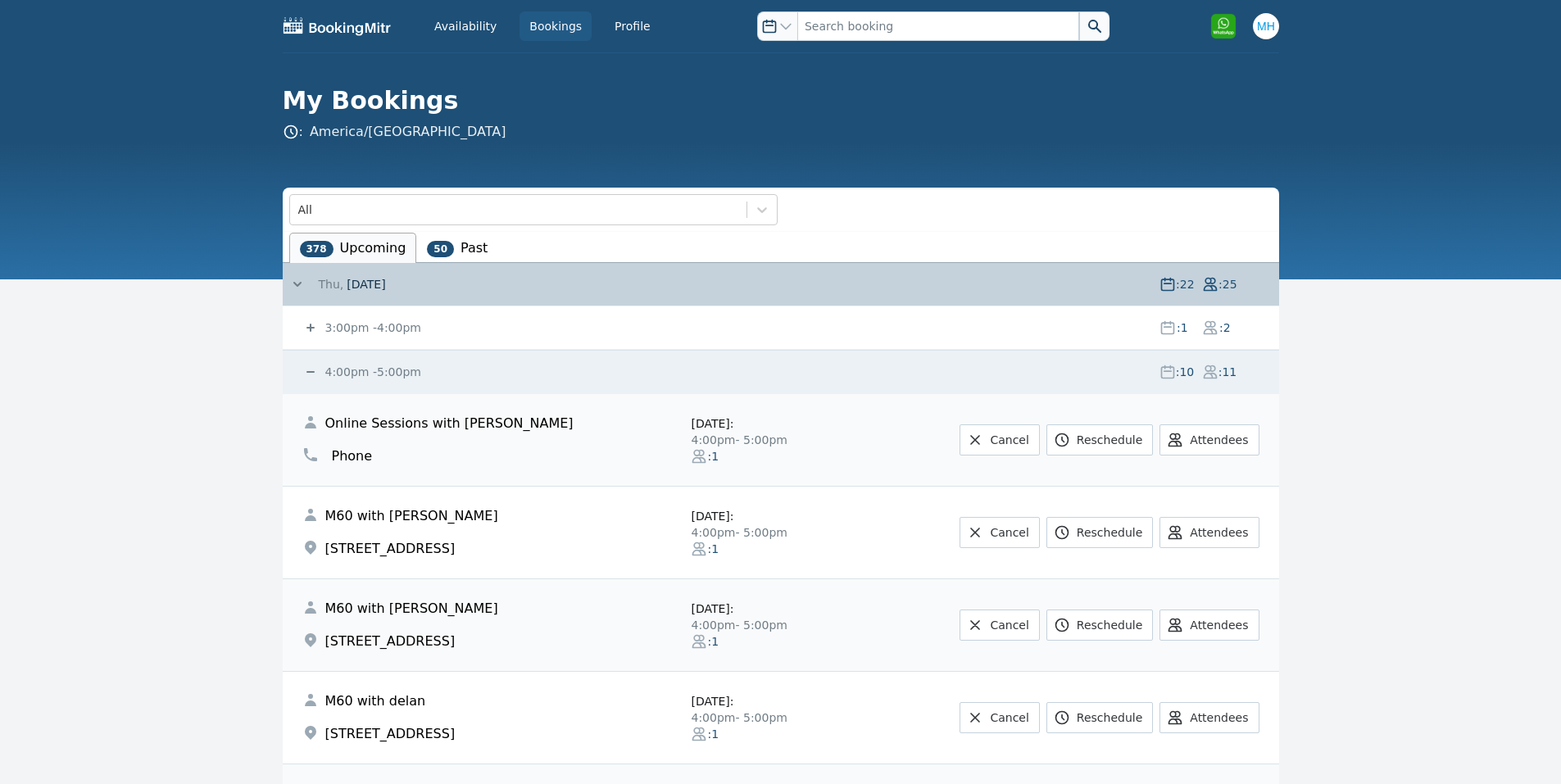
click at [366, 370] on small "4:00pm - 5:00pm" at bounding box center [371, 372] width 99 height 13
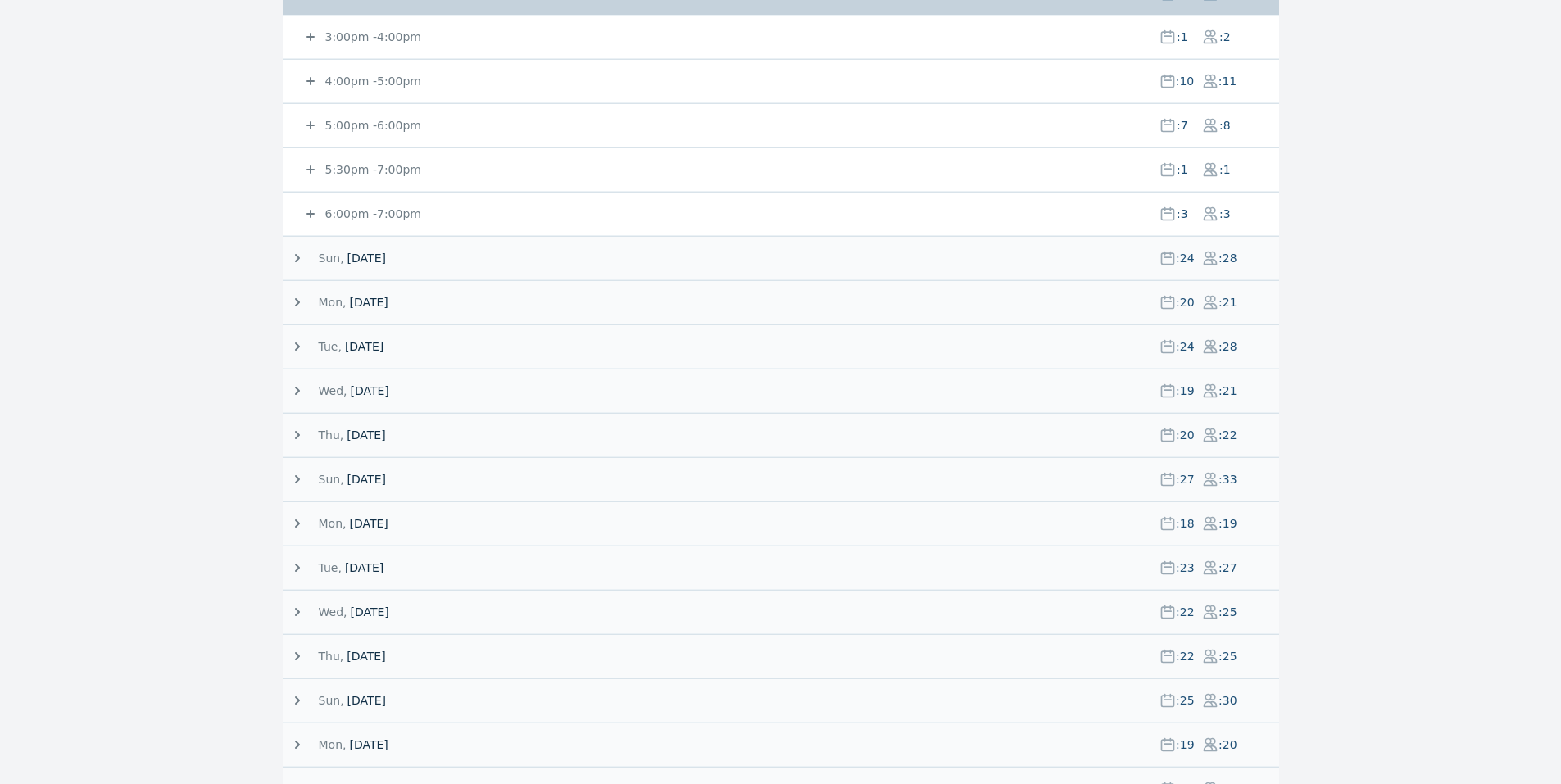
scroll to position [307, 0]
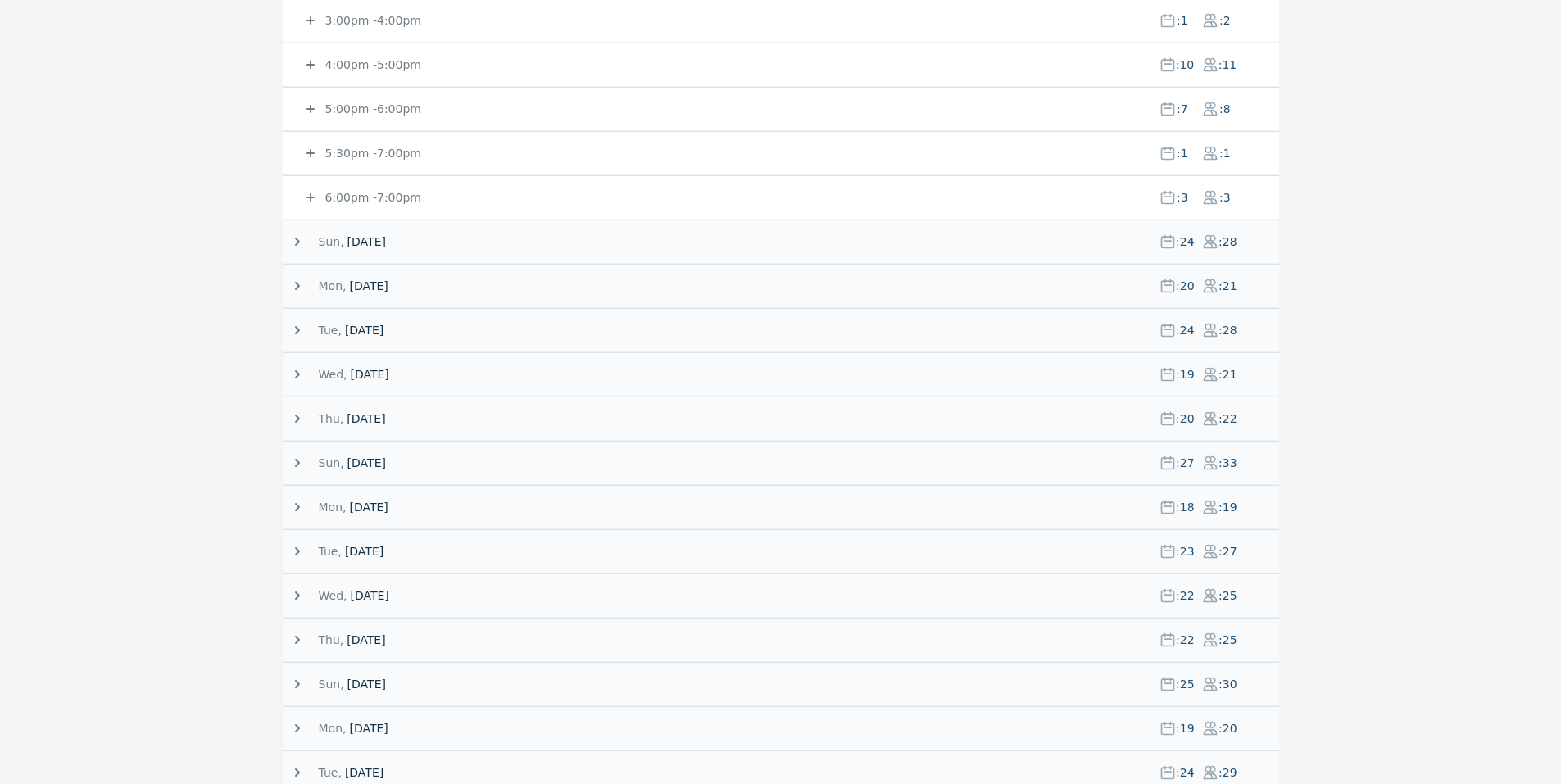
click at [538, 457] on span "Sun, 19 October 25" at bounding box center [733, 463] width 828 height 17
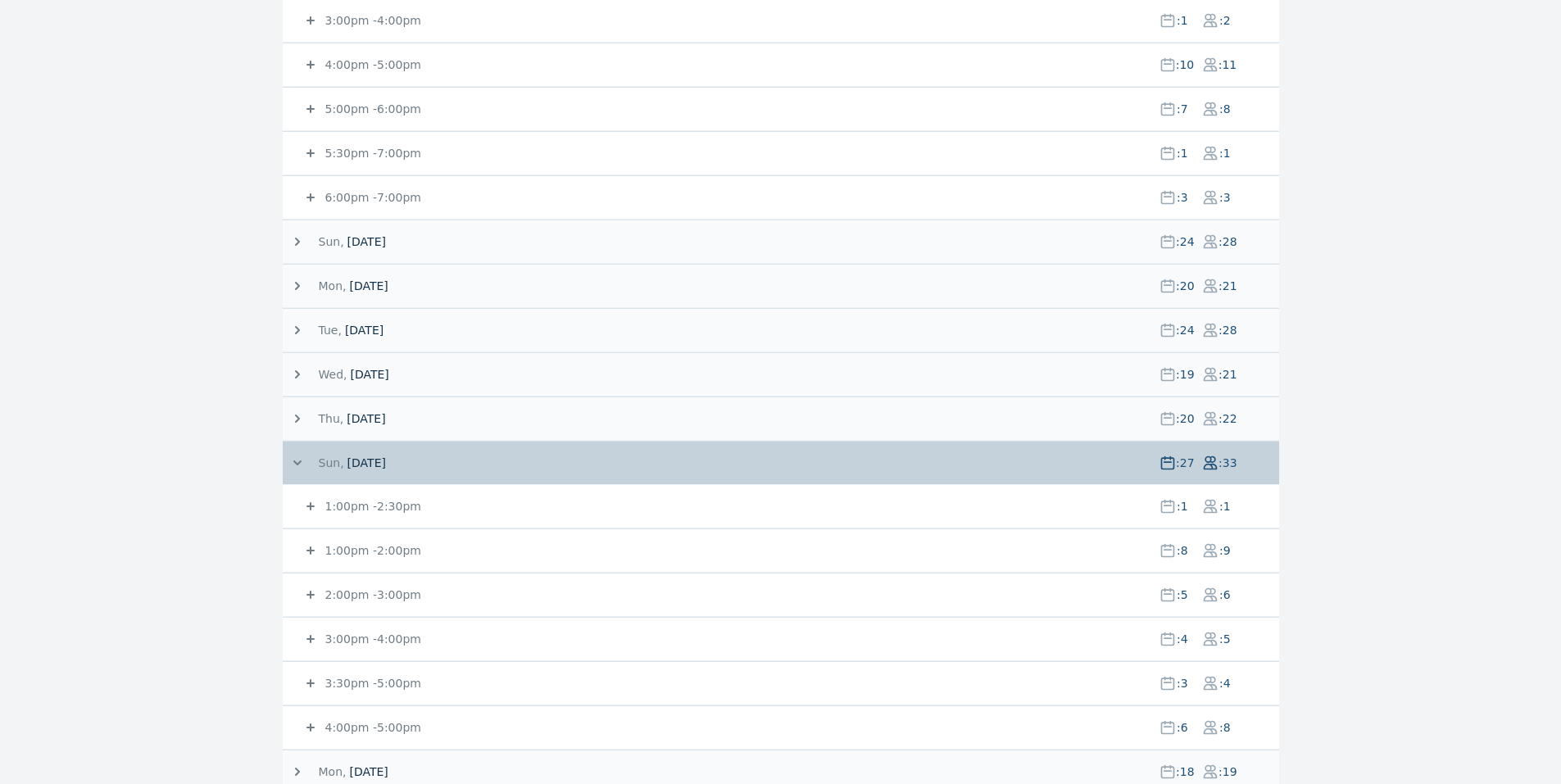
click at [492, 459] on span "Sun, 19 October 25" at bounding box center [733, 463] width 828 height 17
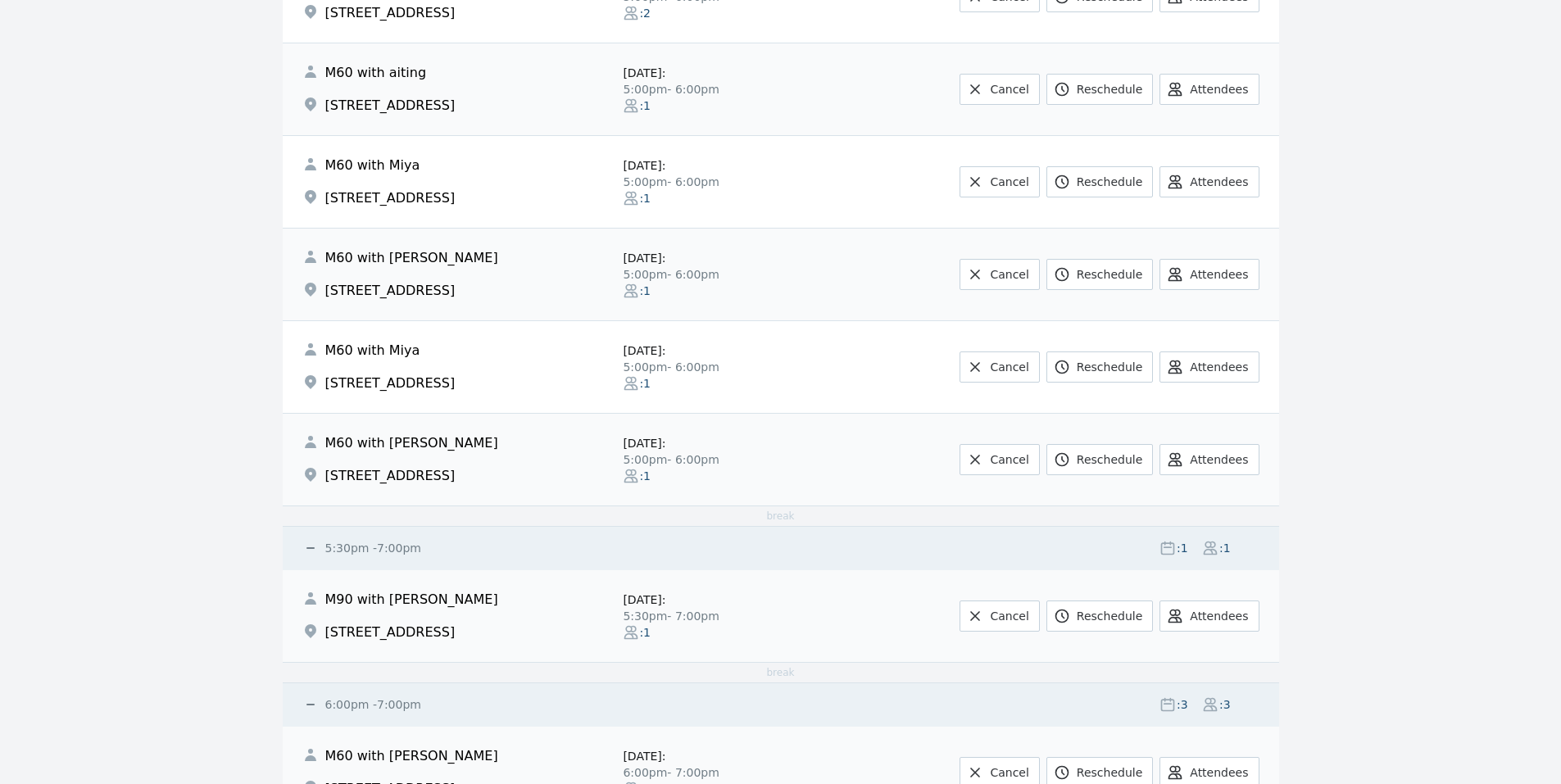
scroll to position [1639, 0]
click at [987, 449] on link "Cancel" at bounding box center [999, 459] width 79 height 31
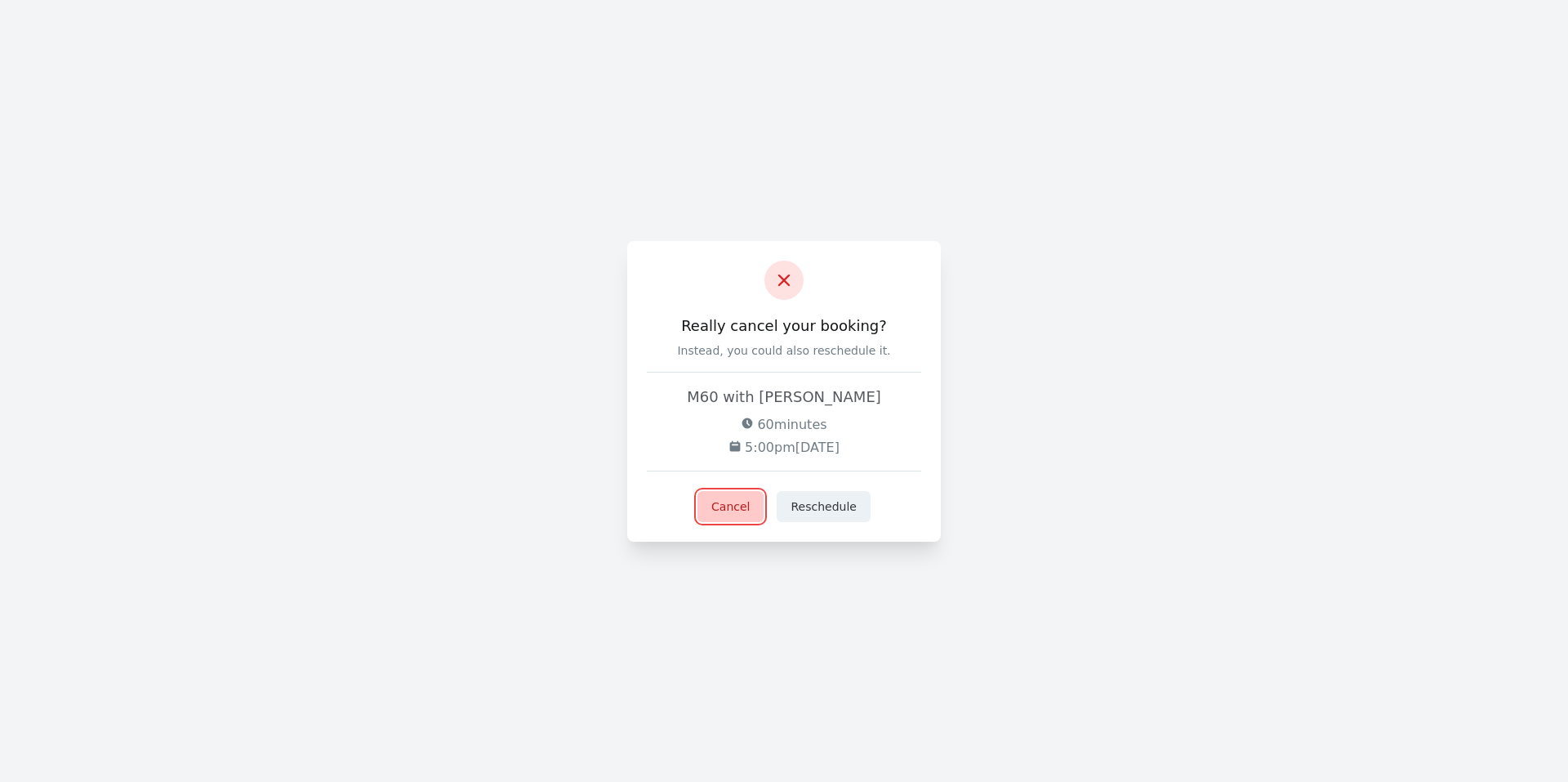
click at [743, 512] on button "Cancel" at bounding box center [731, 506] width 66 height 31
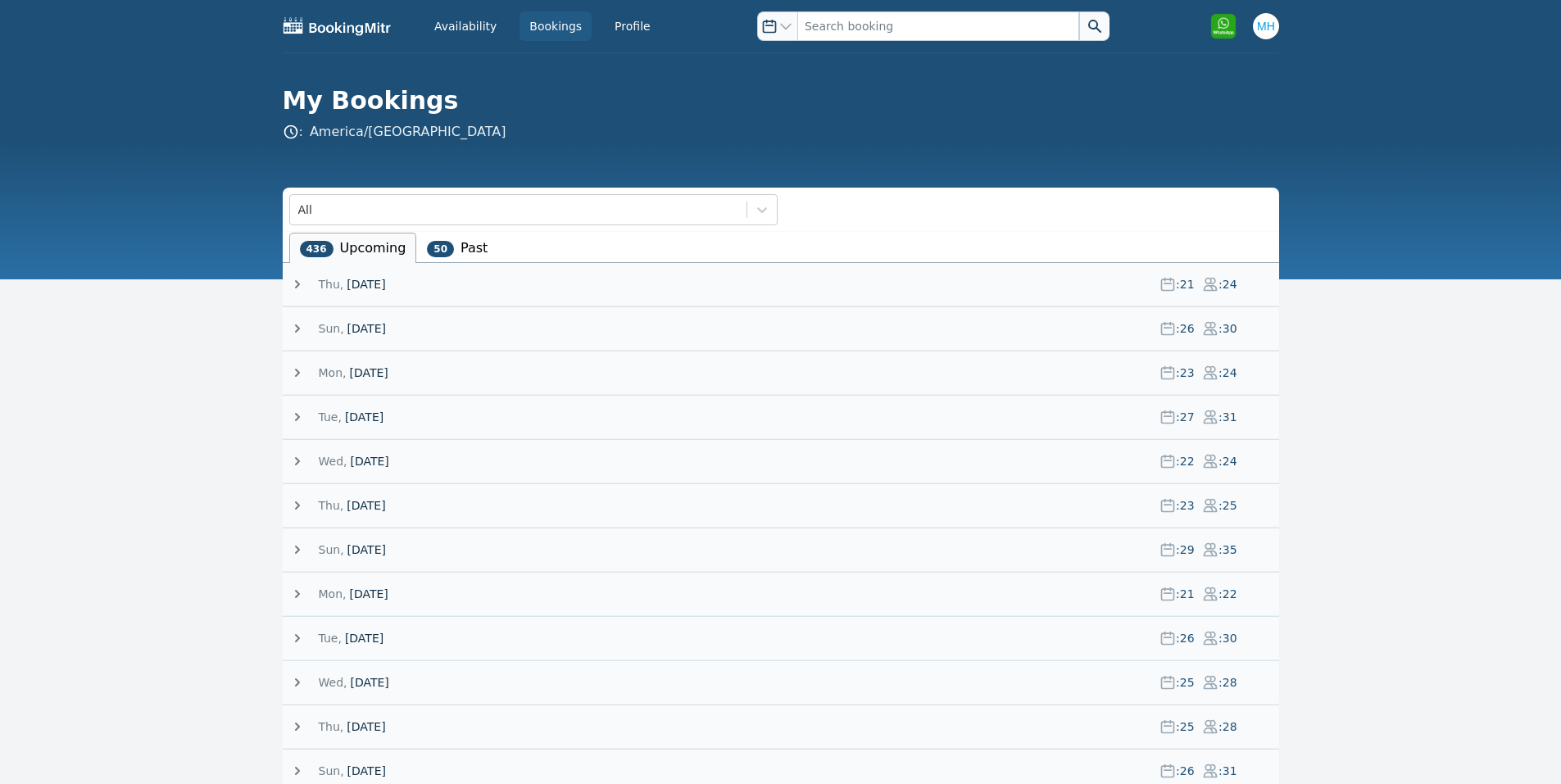
click at [366, 282] on span "[DATE]" at bounding box center [365, 285] width 38 height 17
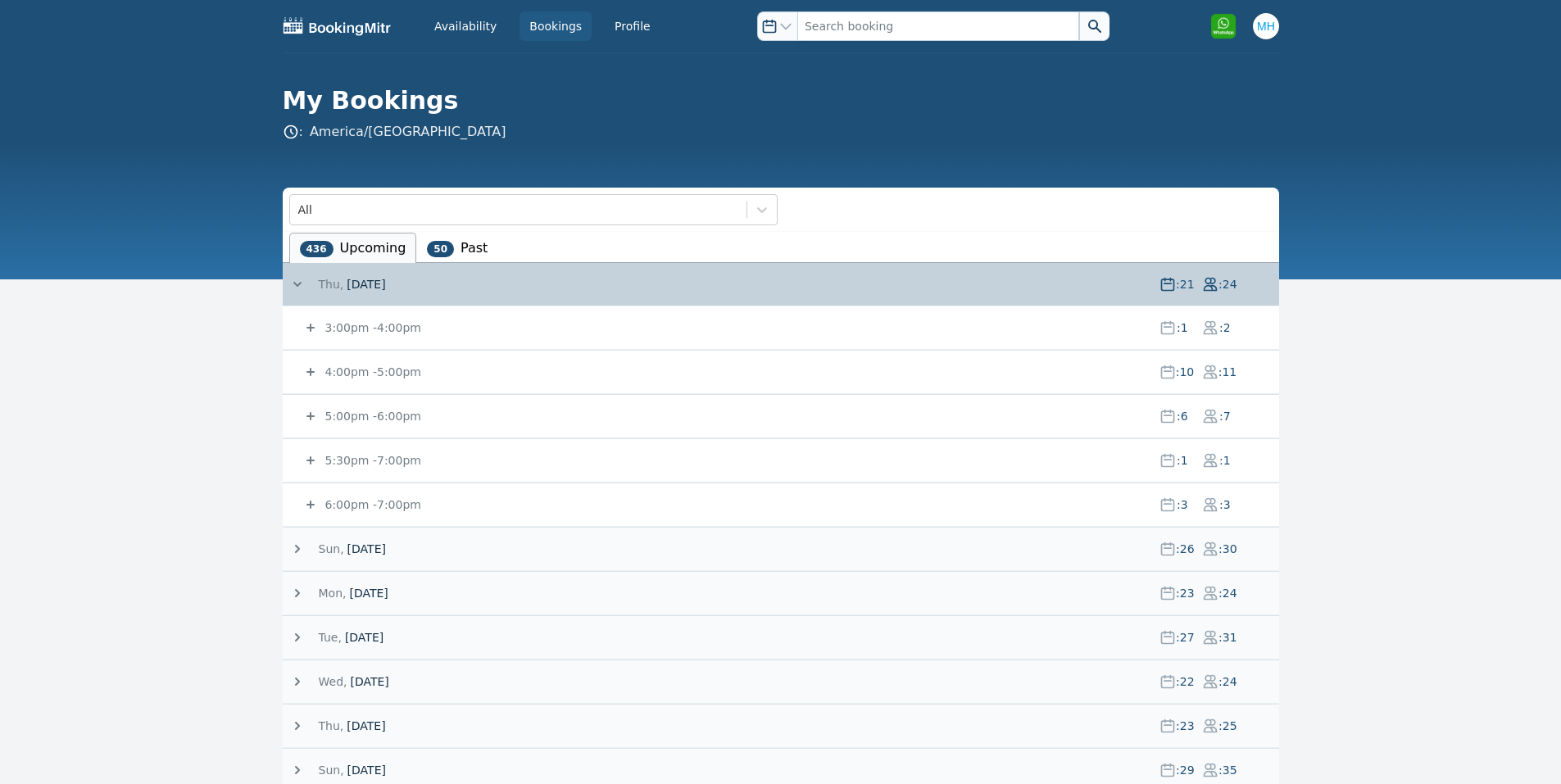
click at [360, 464] on small "5:30pm - 7:00pm" at bounding box center [371, 460] width 99 height 13
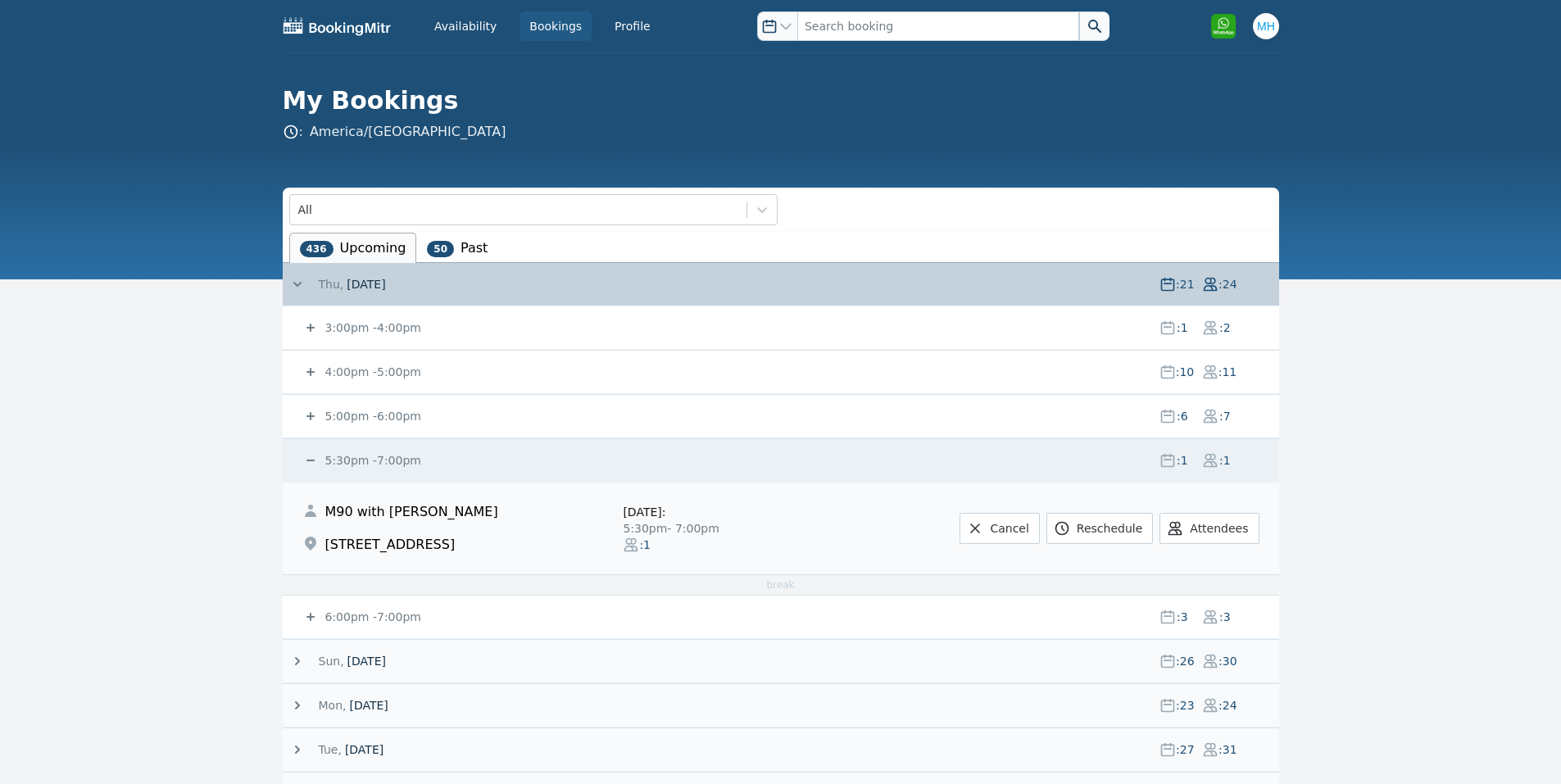
click at [356, 454] on small "5:30pm - 7:00pm" at bounding box center [371, 460] width 99 height 13
